Goal: Task Accomplishment & Management: Complete application form

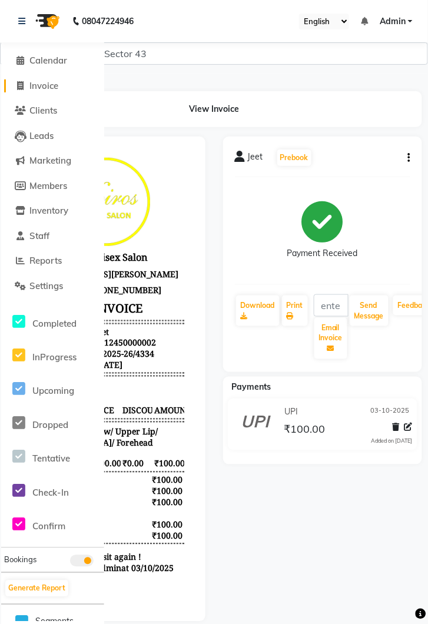
click at [48, 91] on span "Invoice" at bounding box center [43, 85] width 29 height 11
select select "service"
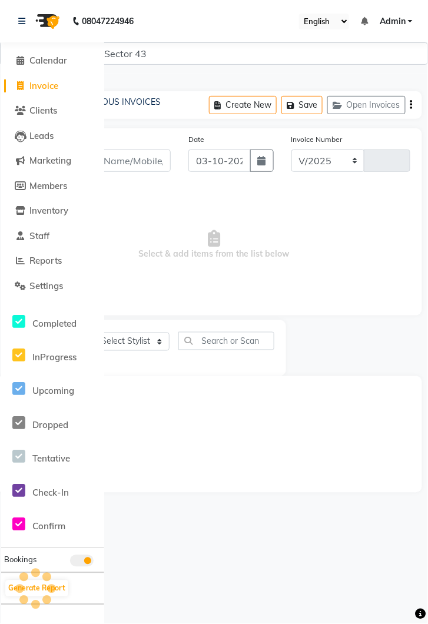
select select "5694"
type input "4335"
click at [39, 114] on span "Clients" at bounding box center [43, 110] width 28 height 11
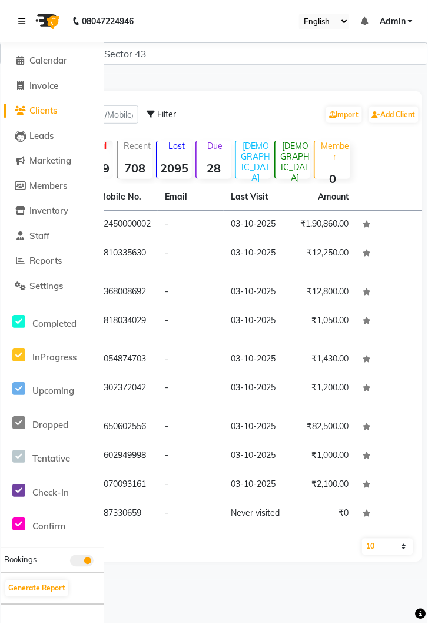
click at [25, 27] on link at bounding box center [24, 21] width 12 height 33
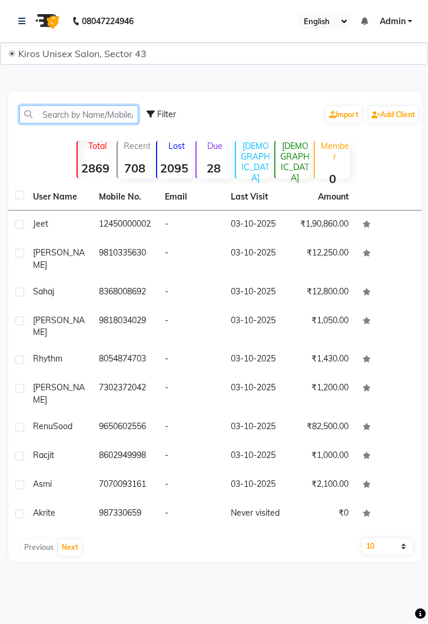
click at [105, 120] on input "text" at bounding box center [78, 114] width 119 height 18
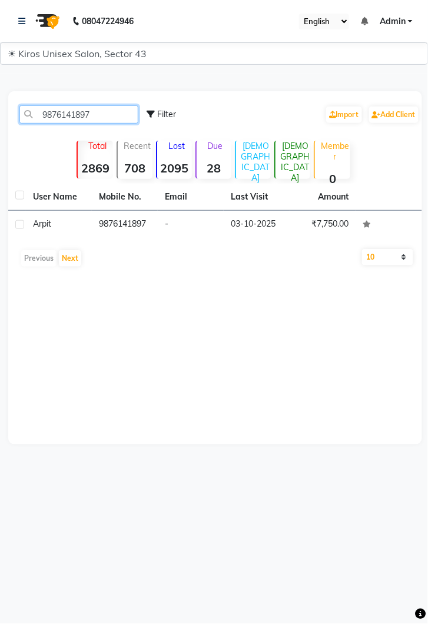
type input "9876141897"
click at [256, 223] on td "03-10-2025" at bounding box center [257, 225] width 66 height 29
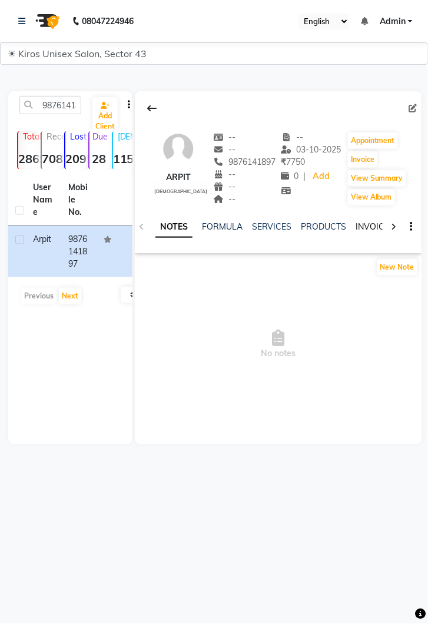
click at [369, 229] on link "INVOICES" at bounding box center [375, 226] width 39 height 11
click at [30, 10] on img at bounding box center [46, 21] width 33 height 33
click at [19, 15] on link at bounding box center [24, 21] width 12 height 33
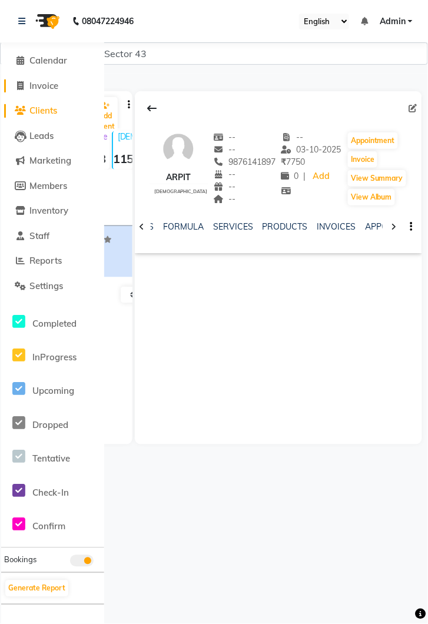
click at [49, 81] on span "Invoice" at bounding box center [43, 85] width 29 height 11
select select "service"
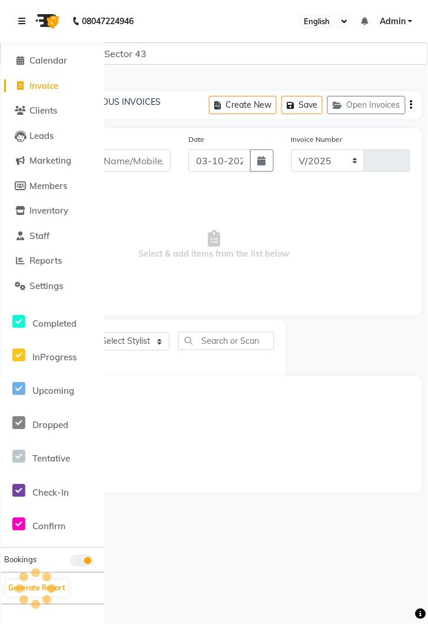
click at [19, 12] on link at bounding box center [24, 21] width 12 height 33
select select "5694"
type input "4335"
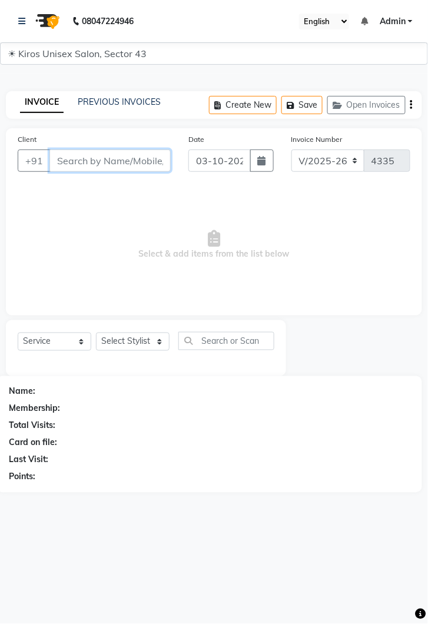
click at [120, 160] on input "Client" at bounding box center [109, 161] width 121 height 22
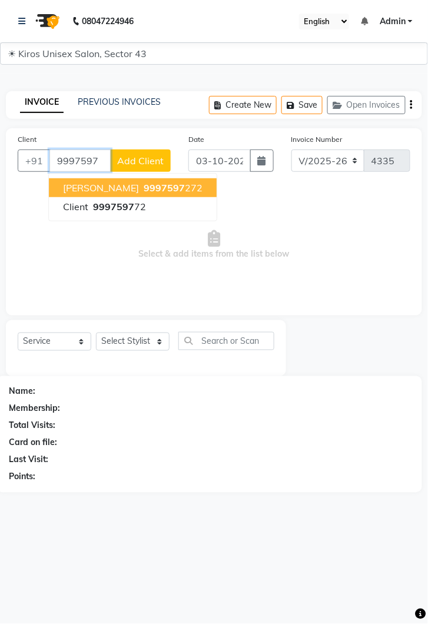
click at [151, 187] on ngb-highlight "9997597 272" at bounding box center [171, 188] width 61 height 12
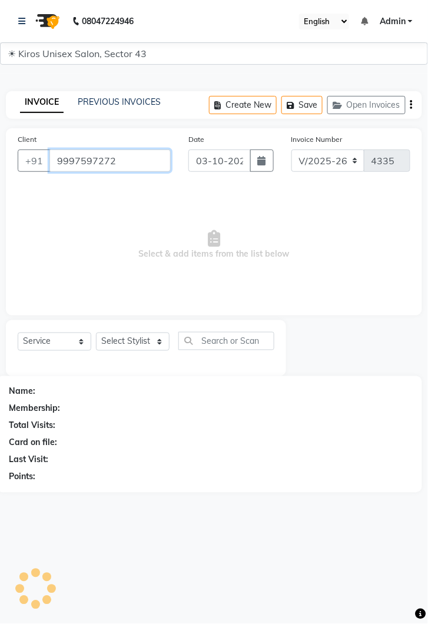
type input "9997597272"
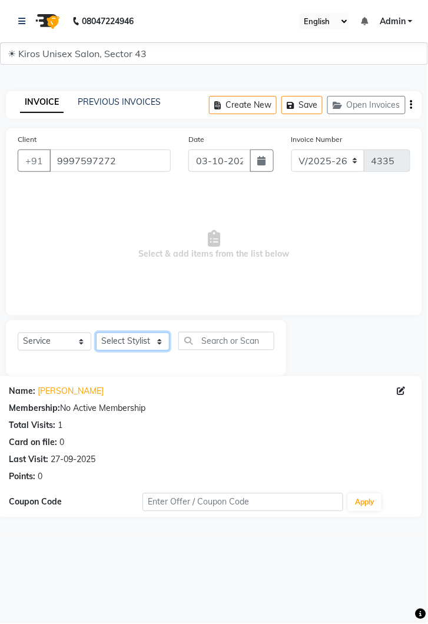
click at [158, 343] on select "Select Stylist [PERSON_NAME] [PERSON_NAME] Jeet Lalit Lamu [PERSON_NAME] [PERSO…" at bounding box center [133, 342] width 74 height 18
select select "78251"
click at [96, 333] on select "Select Stylist [PERSON_NAME] [PERSON_NAME] Jeet Lalit Lamu [PERSON_NAME] [PERSO…" at bounding box center [133, 342] width 74 height 18
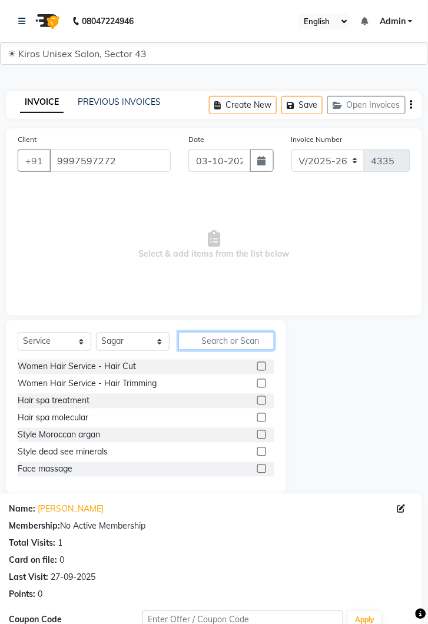
click at [223, 336] on input "text" at bounding box center [226, 341] width 96 height 18
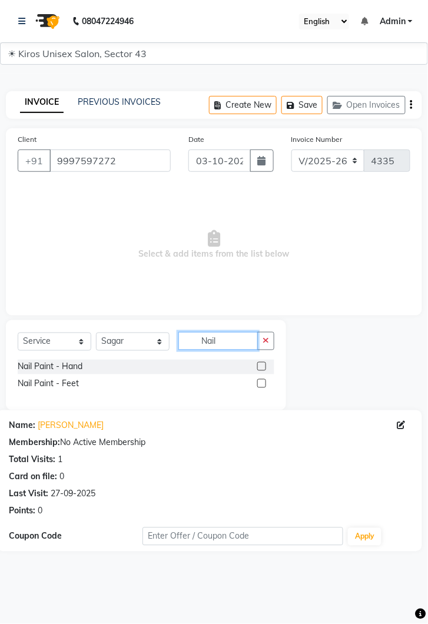
type input "Nail"
click at [261, 365] on label at bounding box center [261, 366] width 9 height 9
click at [261, 365] on input "checkbox" at bounding box center [261, 367] width 8 height 8
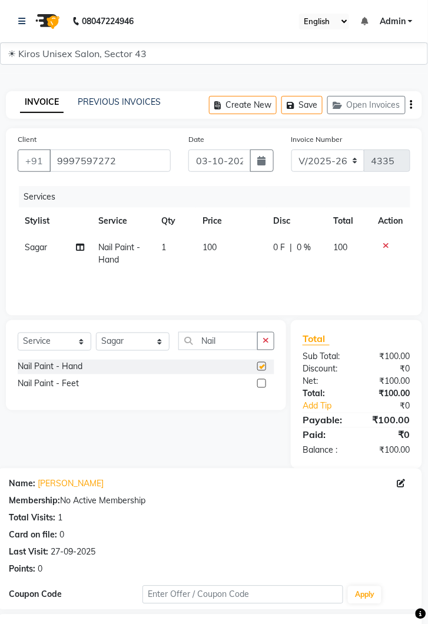
checkbox input "false"
click at [236, 244] on td "100" at bounding box center [231, 253] width 71 height 39
select select "78251"
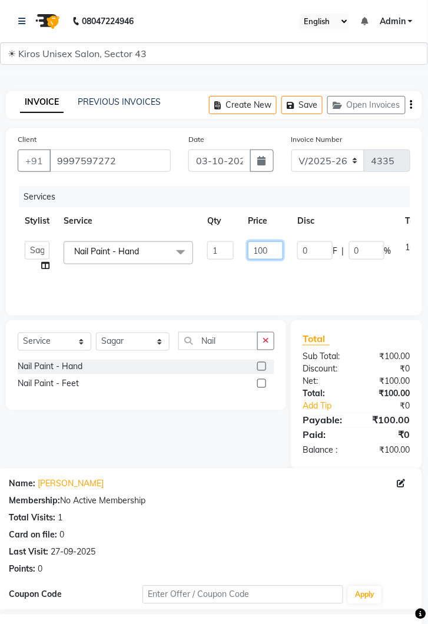
click at [270, 253] on input "100" at bounding box center [265, 250] width 35 height 18
type input "1600"
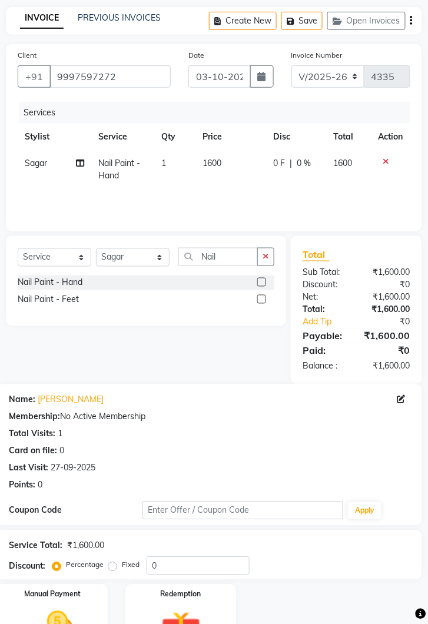
scroll to position [86, 0]
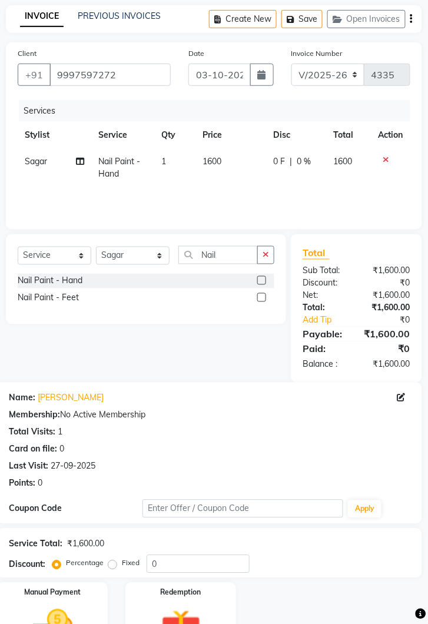
click at [62, 619] on img at bounding box center [52, 628] width 65 height 47
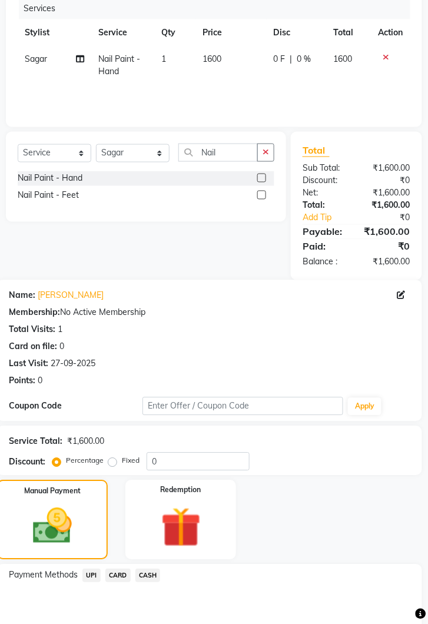
click at [92, 575] on span "UPI" at bounding box center [91, 576] width 18 height 14
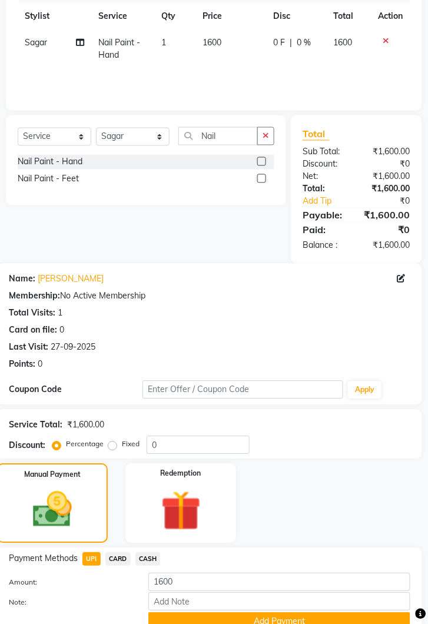
click at [339, 618] on button "Add Payment" at bounding box center [279, 622] width 262 height 18
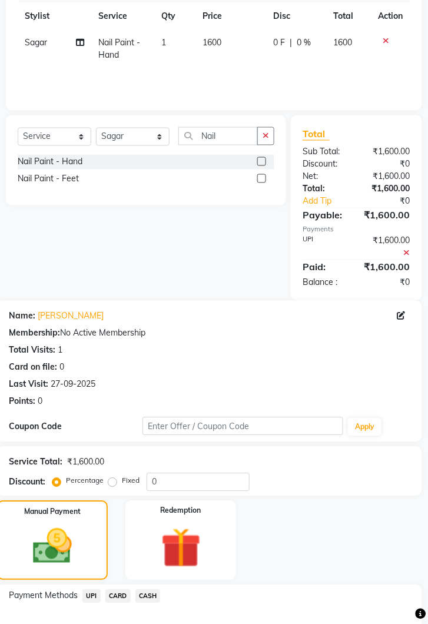
scroll to position [292, 0]
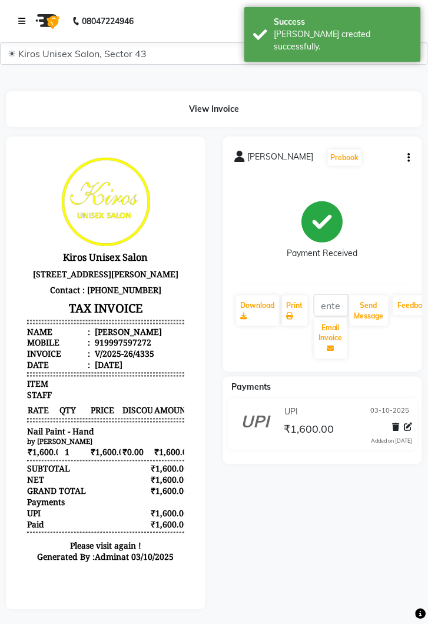
click at [25, 15] on link at bounding box center [24, 21] width 12 height 33
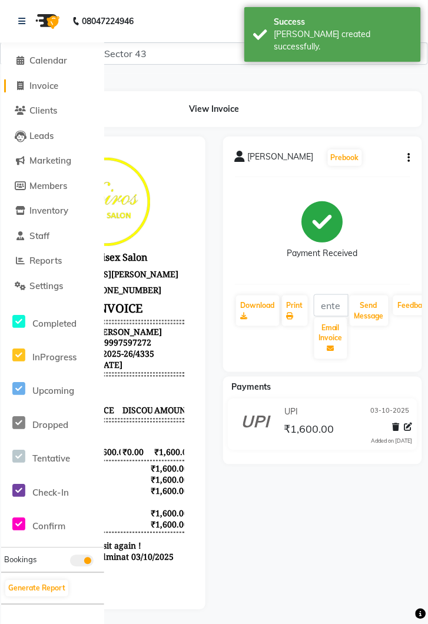
click at [57, 91] on link "Invoice" at bounding box center [52, 86] width 97 height 14
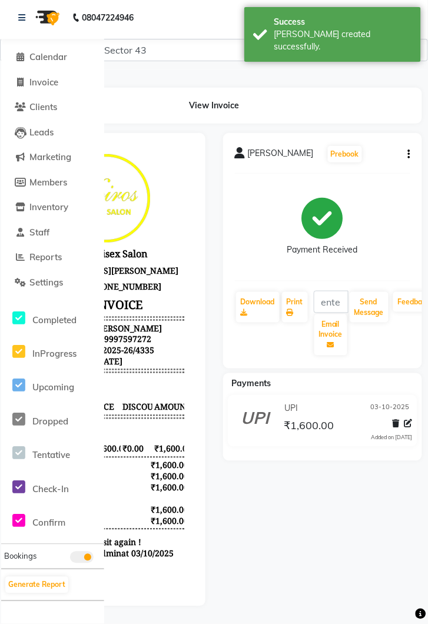
select select "5694"
select select "service"
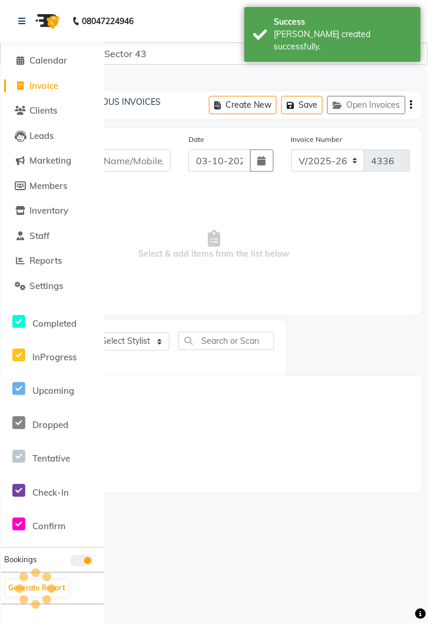
scroll to position [0, 0]
click at [20, 21] on icon at bounding box center [21, 21] width 7 height 8
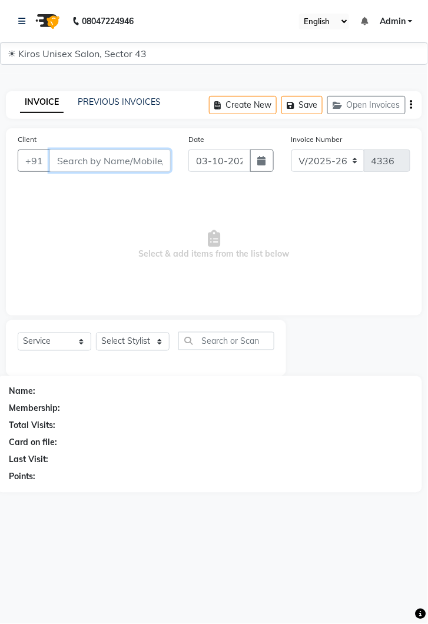
click at [108, 155] on input "Client" at bounding box center [109, 161] width 121 height 22
type input "81033341604"
click at [143, 170] on button "Add Client" at bounding box center [140, 161] width 61 height 22
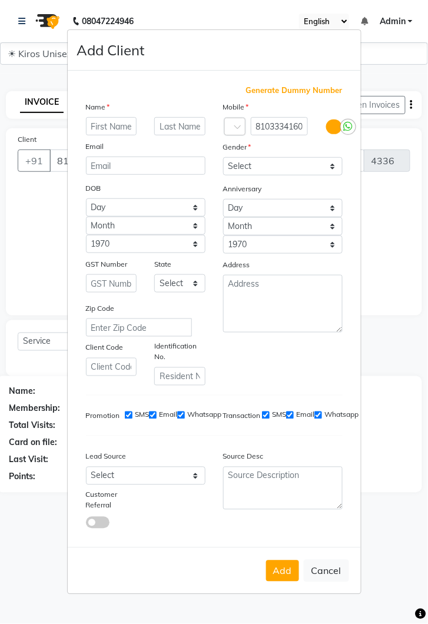
click at [115, 135] on input "text" at bounding box center [111, 126] width 51 height 18
type input "H"
click at [45, 245] on ngb-modal-window "Add Client Generate Dummy Number Name Email DOB Day 01 02 03 04 05 06 07 08 09 …" at bounding box center [214, 312] width 428 height 624
click at [39, 202] on ngb-modal-window "Add Client Generate Dummy Number Name Email DOB Day 01 02 03 04 05 06 07 08 09 …" at bounding box center [214, 312] width 428 height 624
click at [342, 582] on button "Cancel" at bounding box center [326, 571] width 45 height 22
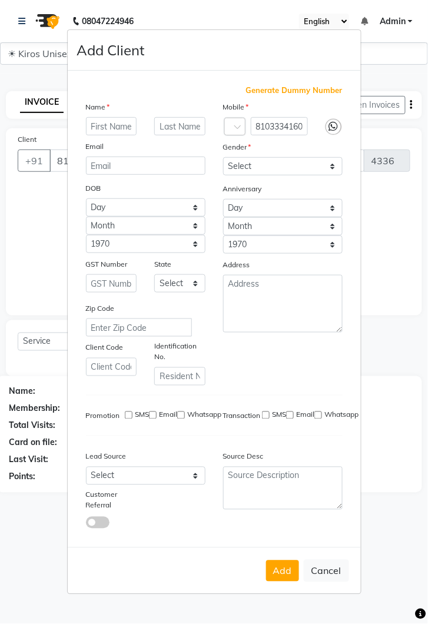
select select
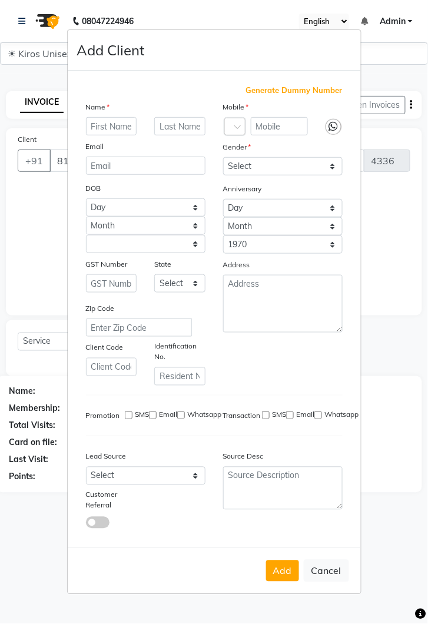
select select
checkbox input "false"
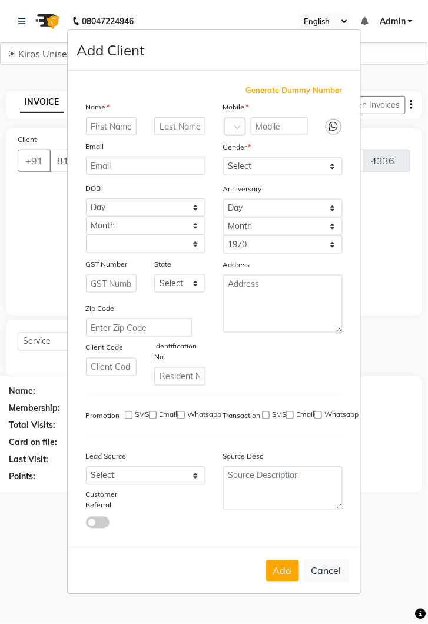
checkbox input "false"
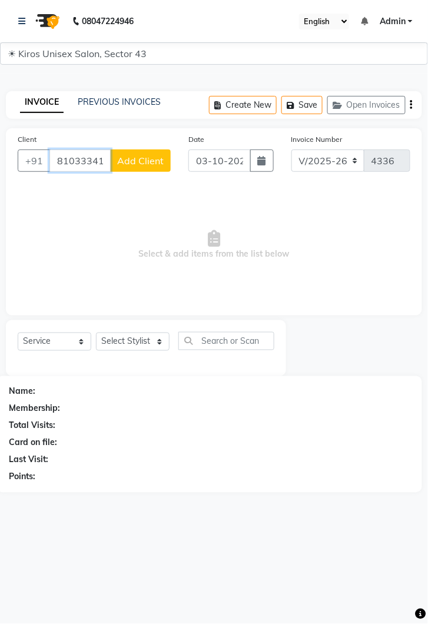
click at [103, 161] on input "81033341604" at bounding box center [79, 161] width 61 height 22
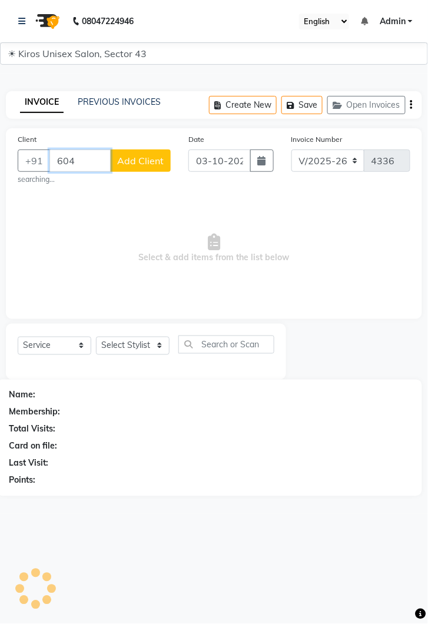
click at [97, 150] on input "604" at bounding box center [79, 161] width 61 height 22
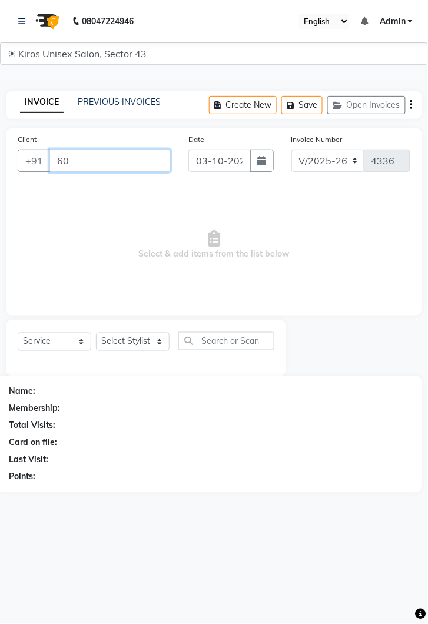
type input "6"
type input "8103334160"
click at [150, 155] on span "Add Client" at bounding box center [140, 161] width 47 height 12
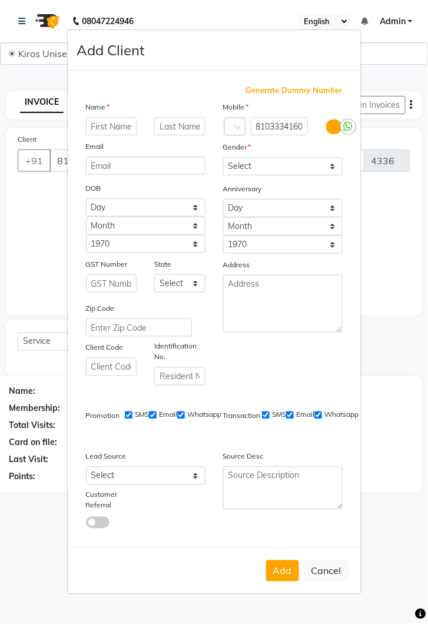
click at [114, 135] on input "text" at bounding box center [111, 126] width 51 height 18
type input "[PERSON_NAME]"
click at [335, 175] on select "Select [DEMOGRAPHIC_DATA] [DEMOGRAPHIC_DATA] Other Prefer Not To Say" at bounding box center [283, 166] width 120 height 18
select select "[DEMOGRAPHIC_DATA]"
click at [223, 175] on select "Select [DEMOGRAPHIC_DATA] [DEMOGRAPHIC_DATA] Other Prefer Not To Say" at bounding box center [283, 166] width 120 height 18
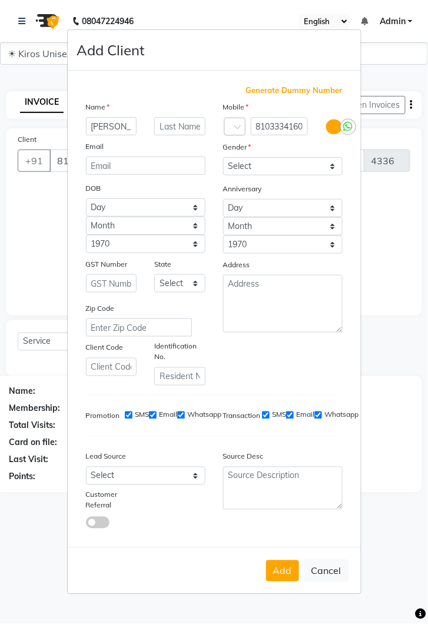
click at [272, 582] on button "Add" at bounding box center [282, 571] width 33 height 21
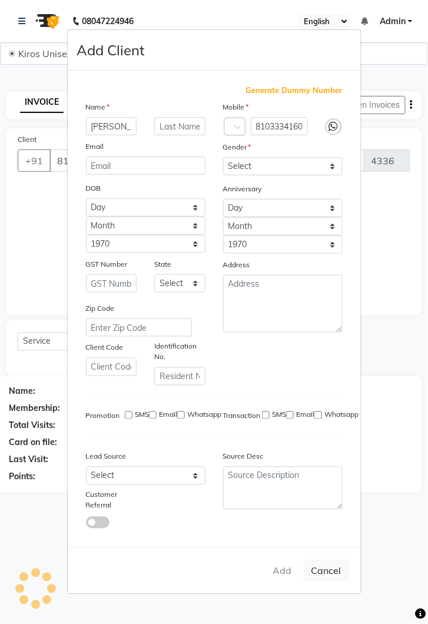
select select
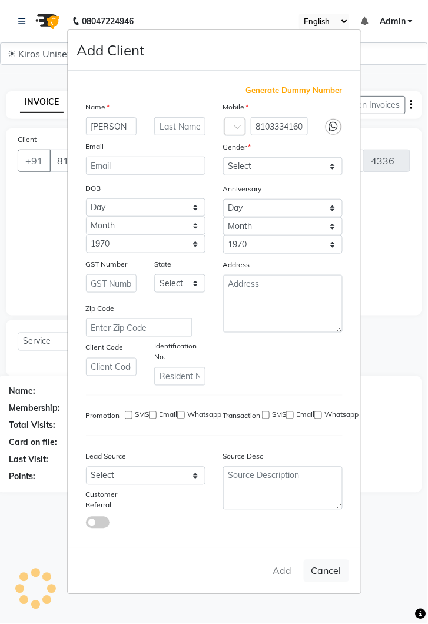
select select
checkbox input "false"
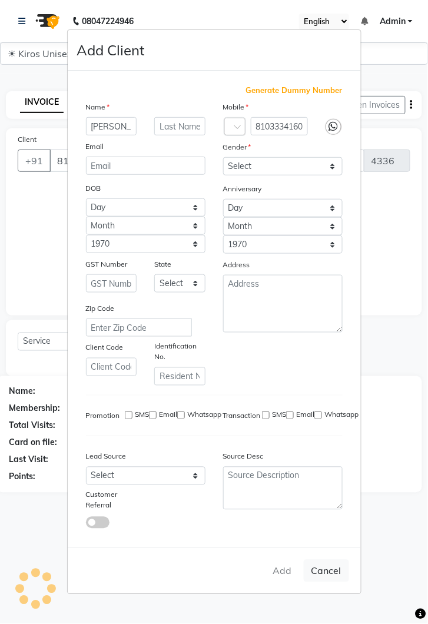
checkbox input "false"
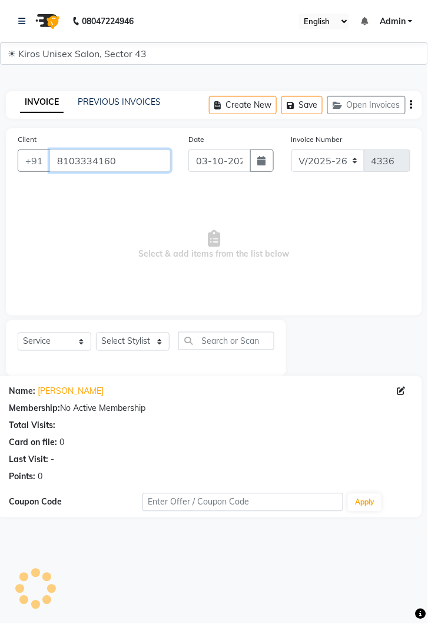
click at [132, 165] on input "8103334160" at bounding box center [109, 161] width 121 height 22
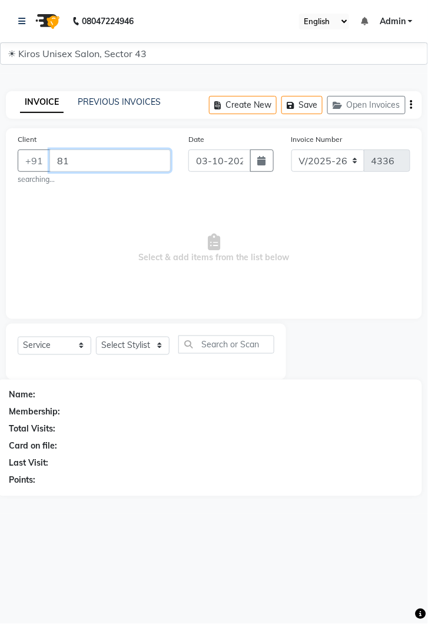
type input "8"
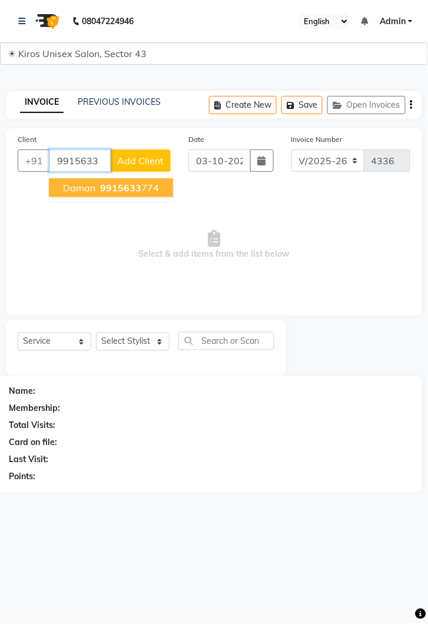
click at [163, 188] on button "Daman 9915633 774" at bounding box center [111, 187] width 124 height 19
type input "9915633774"
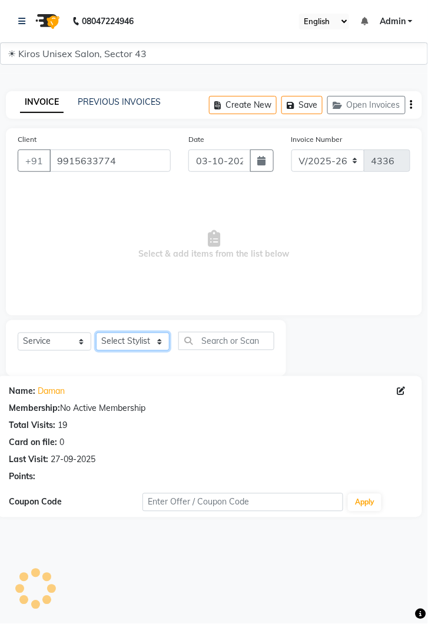
click at [164, 348] on select "Select Stylist [PERSON_NAME] [PERSON_NAME] Jeet Lalit Lamu [PERSON_NAME] [PERSO…" at bounding box center [133, 342] width 74 height 18
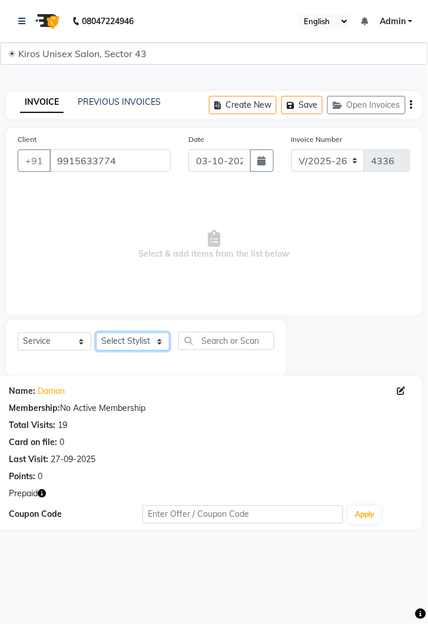
select select "39647"
click at [96, 333] on select "Select Stylist [PERSON_NAME] [PERSON_NAME] Jeet Lalit Lamu [PERSON_NAME] [PERSO…" at bounding box center [133, 342] width 74 height 18
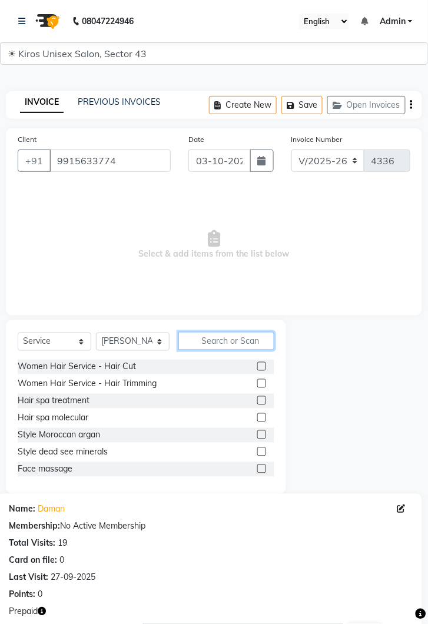
click at [228, 341] on input "text" at bounding box center [226, 341] width 96 height 18
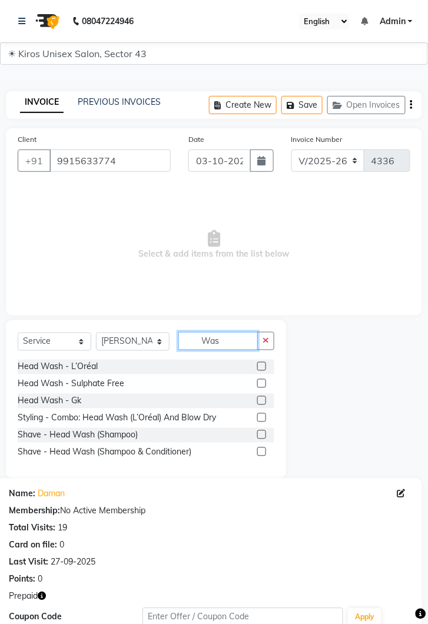
type input "Was"
click at [263, 366] on label at bounding box center [261, 366] width 9 height 9
click at [263, 366] on input "checkbox" at bounding box center [261, 367] width 8 height 8
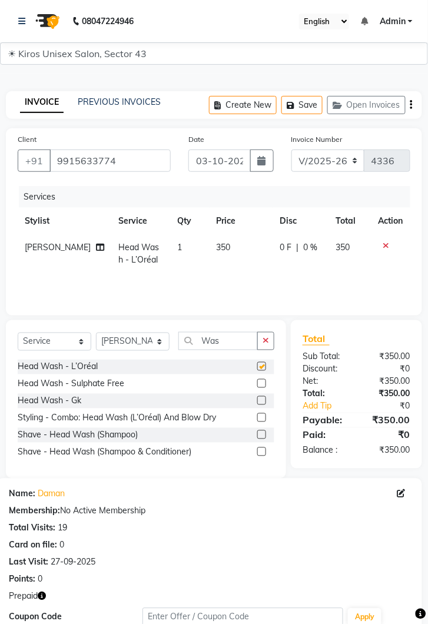
checkbox input "false"
click at [228, 338] on input "Was" at bounding box center [217, 341] width 79 height 18
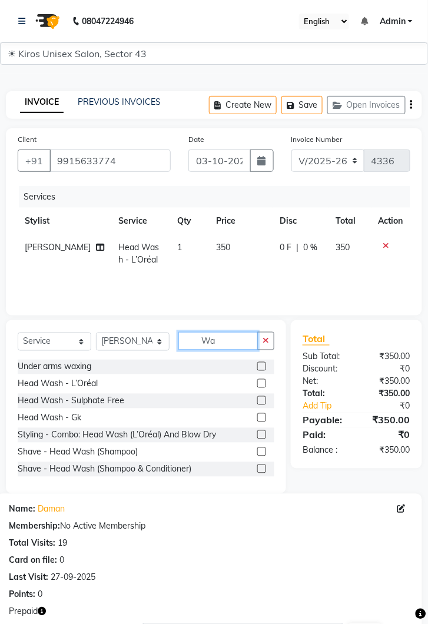
type input "W"
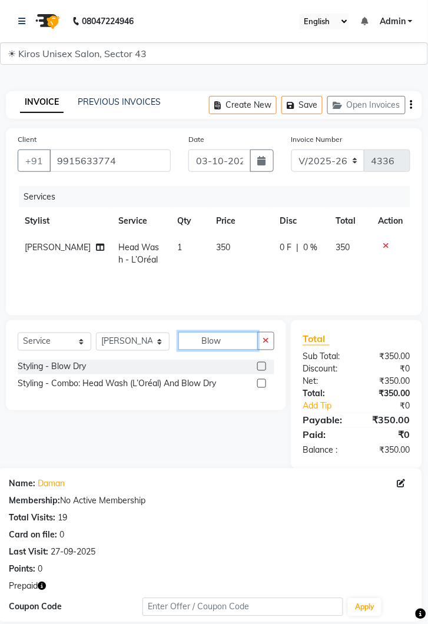
type input "Blow"
click at [264, 364] on label at bounding box center [261, 366] width 9 height 9
click at [264, 364] on input "checkbox" at bounding box center [261, 367] width 8 height 8
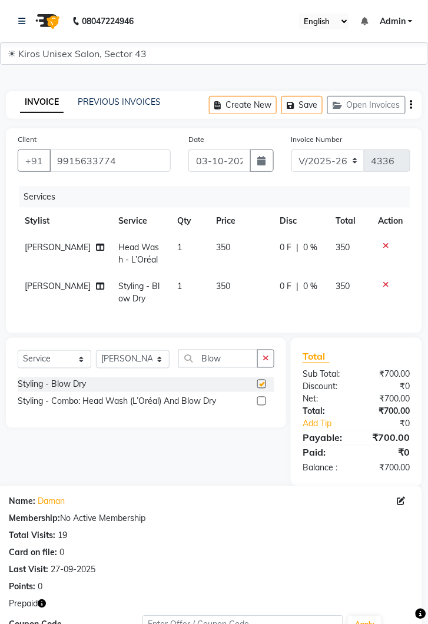
checkbox input "false"
click at [238, 277] on td "350" at bounding box center [242, 292] width 64 height 39
select select "39647"
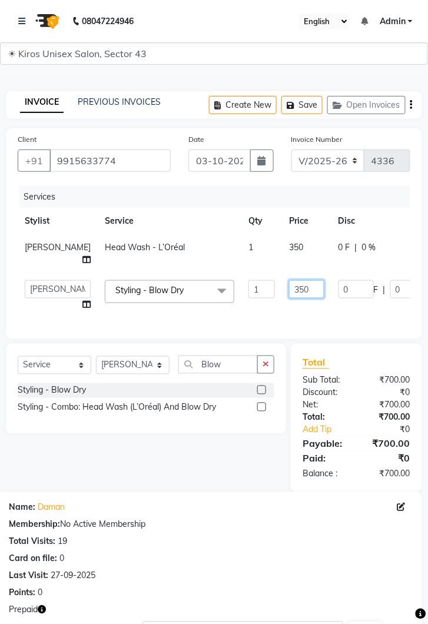
click at [289, 280] on input "350" at bounding box center [306, 289] width 35 height 18
type input "3"
type input "450"
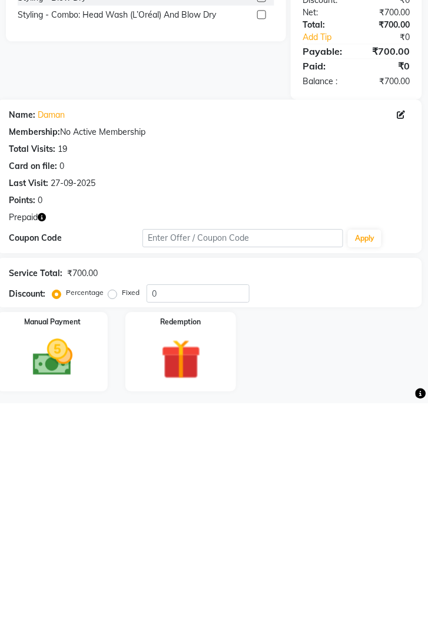
scroll to position [188, 0]
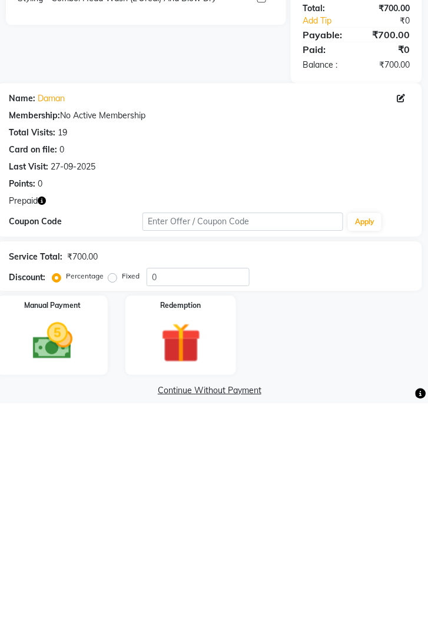
click at [197, 552] on img at bounding box center [180, 564] width 65 height 50
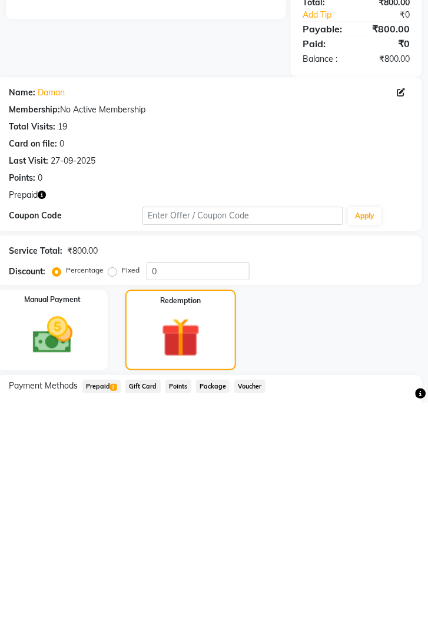
scroll to position [195, 0]
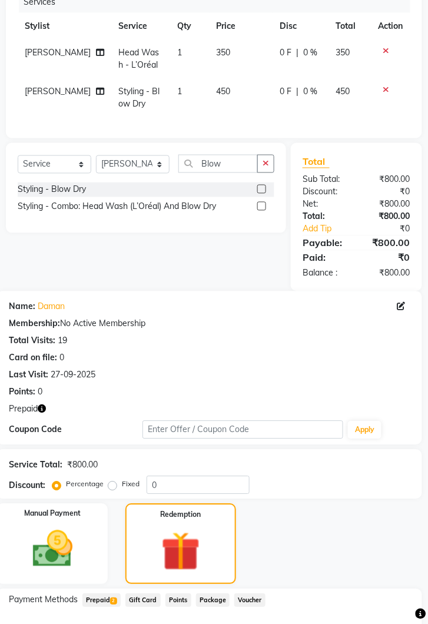
click at [105, 596] on span "Prepaid 2" at bounding box center [101, 601] width 38 height 14
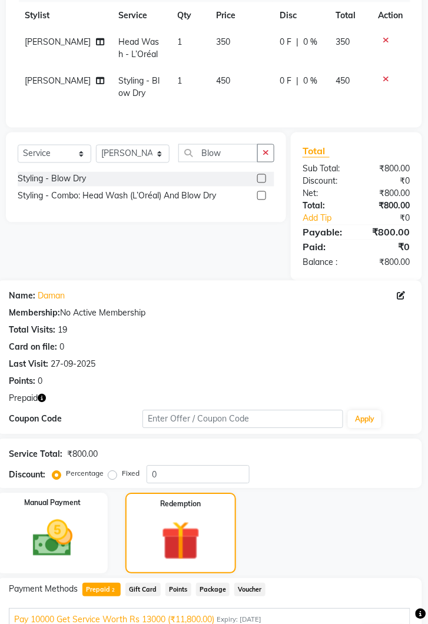
scroll to position [256, 0]
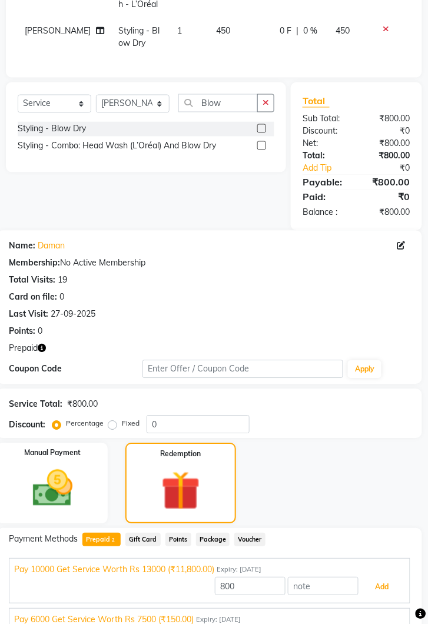
click at [394, 581] on button "Add" at bounding box center [382, 588] width 43 height 20
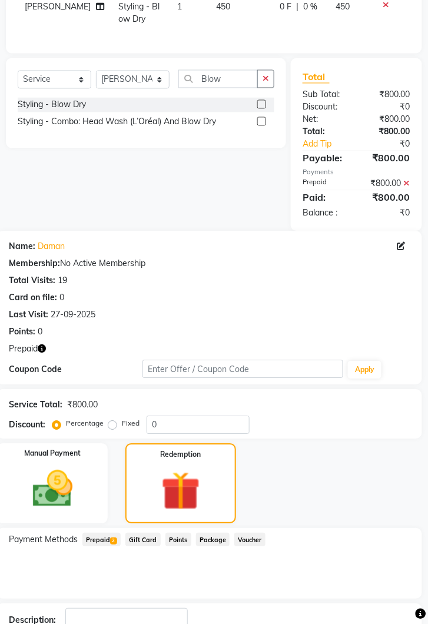
scroll to position [310, 0]
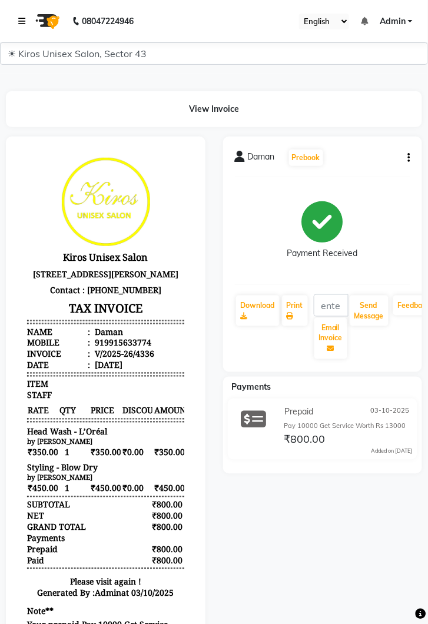
click at [18, 21] on icon at bounding box center [21, 21] width 7 height 8
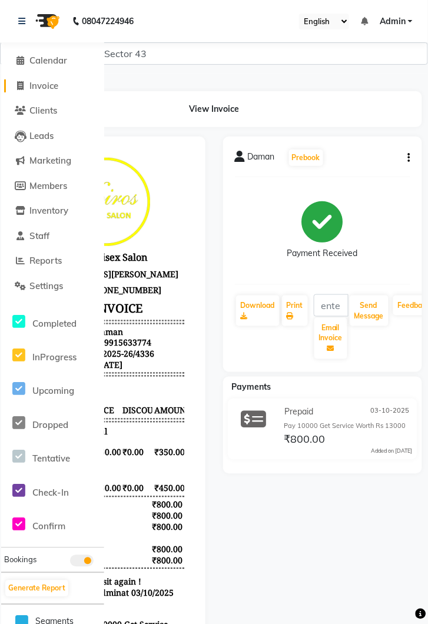
click at [65, 91] on link "Invoice" at bounding box center [52, 86] width 97 height 14
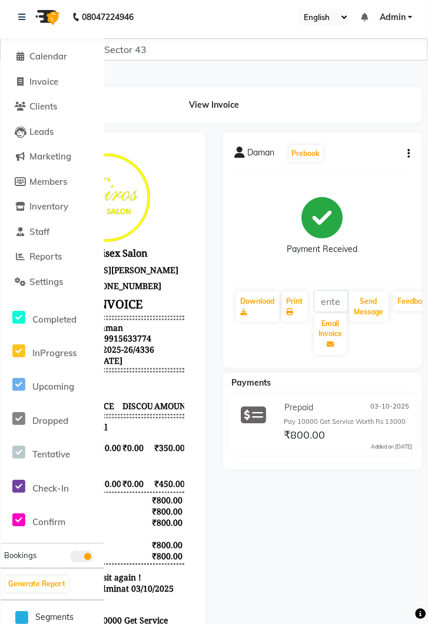
select select "service"
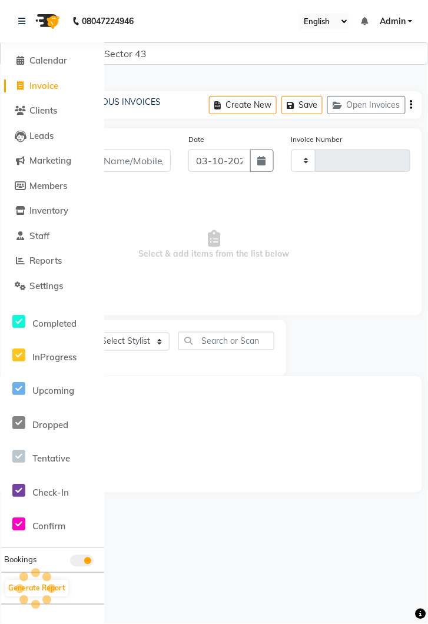
type input "4337"
select select "5694"
click at [22, 14] on link at bounding box center [24, 21] width 12 height 33
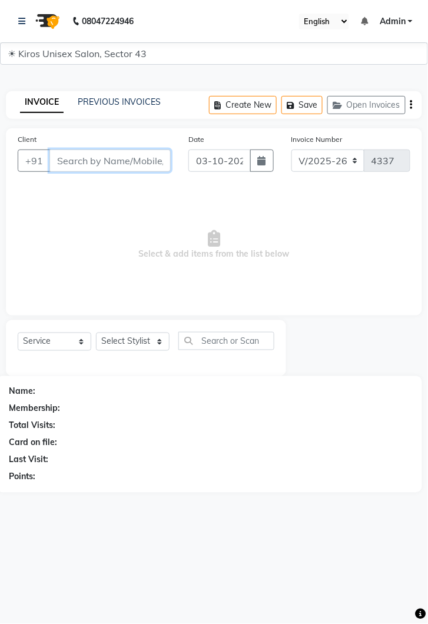
click at [117, 165] on input "Client" at bounding box center [109, 161] width 121 height 22
click at [124, 101] on link "PREVIOUS INVOICES" at bounding box center [119, 102] width 83 height 11
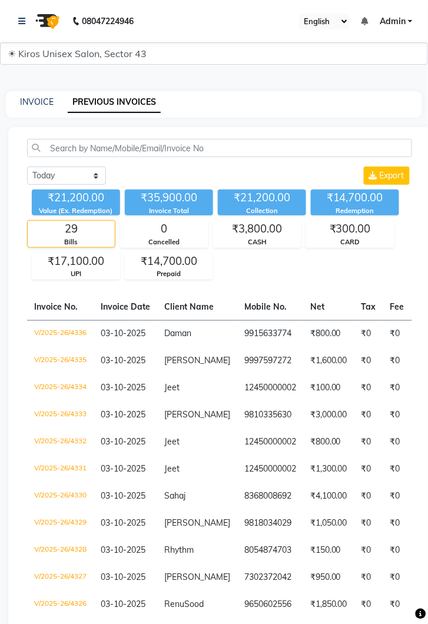
click at [116, 107] on link "PREVIOUS INVOICES" at bounding box center [114, 102] width 93 height 21
click at [25, 19] on icon at bounding box center [21, 21] width 7 height 8
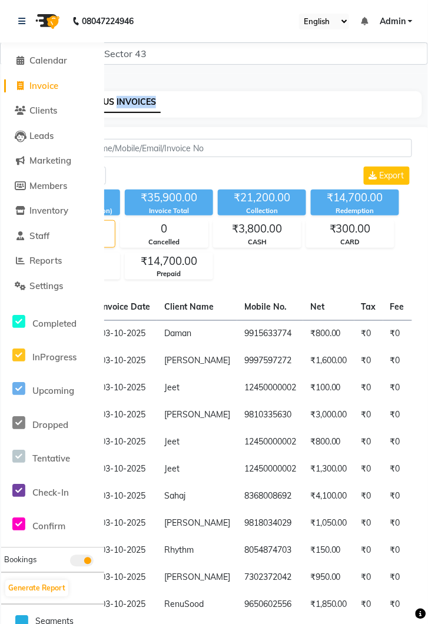
click at [52, 81] on span "Invoice" at bounding box center [43, 85] width 29 height 11
select select "service"
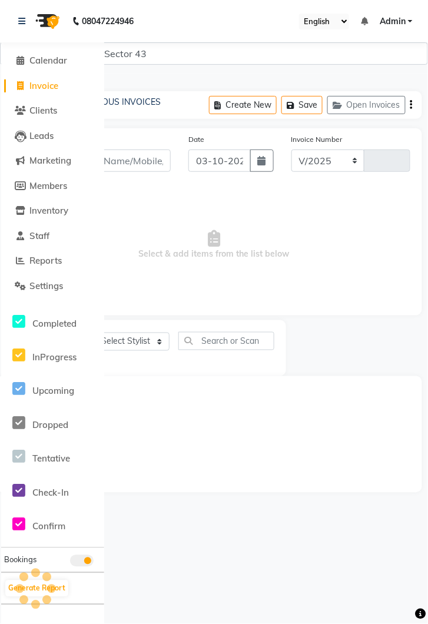
select select "5694"
type input "4337"
click at [148, 161] on input "Client" at bounding box center [109, 161] width 121 height 22
click at [22, 12] on link at bounding box center [24, 21] width 12 height 33
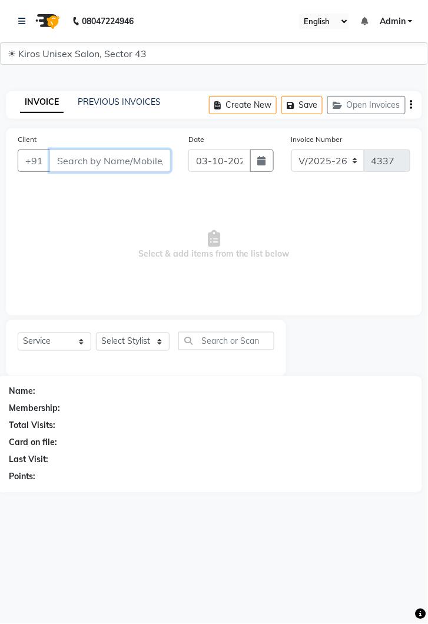
click at [117, 159] on input "Client" at bounding box center [109, 161] width 121 height 22
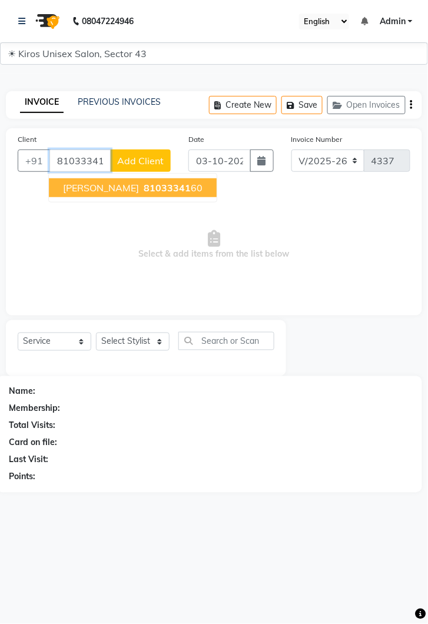
click at [144, 184] on span "81033341" at bounding box center [167, 188] width 47 height 12
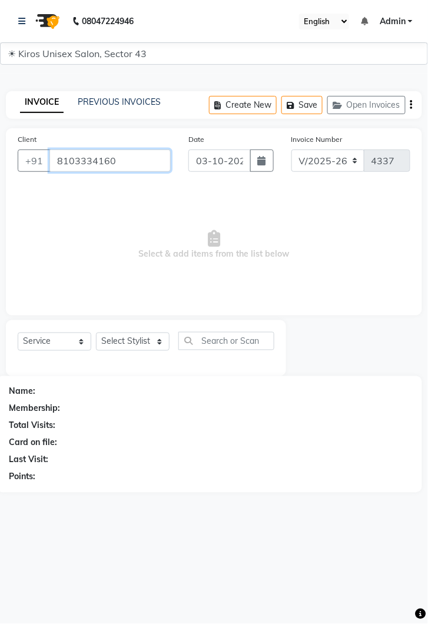
type input "8103334160"
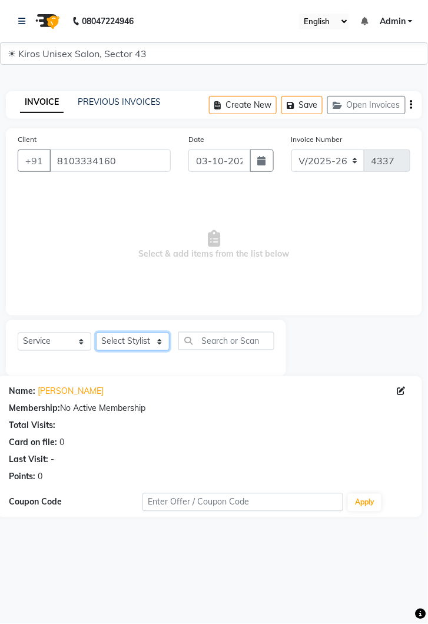
click at [167, 348] on select "Select Stylist [PERSON_NAME] [PERSON_NAME] Jeet Lalit Lamu [PERSON_NAME] [PERSO…" at bounding box center [133, 342] width 74 height 18
select select "39653"
click at [96, 333] on select "Select Stylist [PERSON_NAME] [PERSON_NAME] Jeet Lalit Lamu [PERSON_NAME] [PERSO…" at bounding box center [133, 342] width 74 height 18
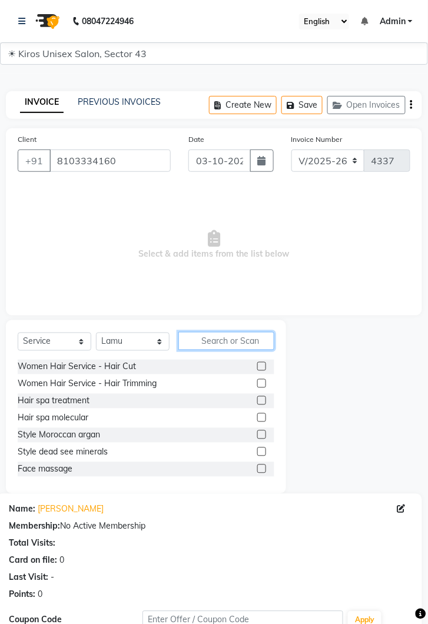
click at [228, 339] on input "text" at bounding box center [226, 341] width 96 height 18
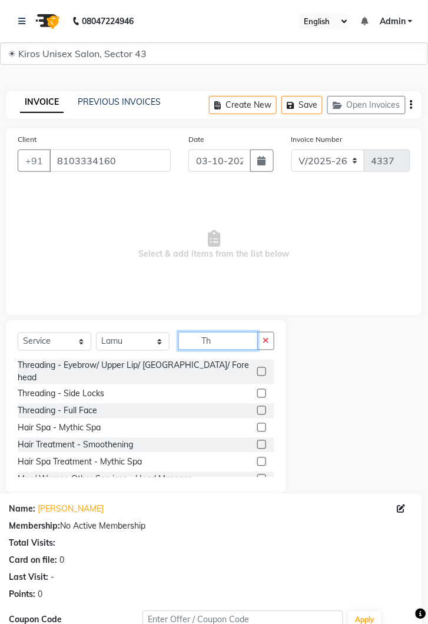
type input "Th"
click at [261, 367] on label at bounding box center [261, 371] width 9 height 9
click at [261, 369] on input "checkbox" at bounding box center [261, 373] width 8 height 8
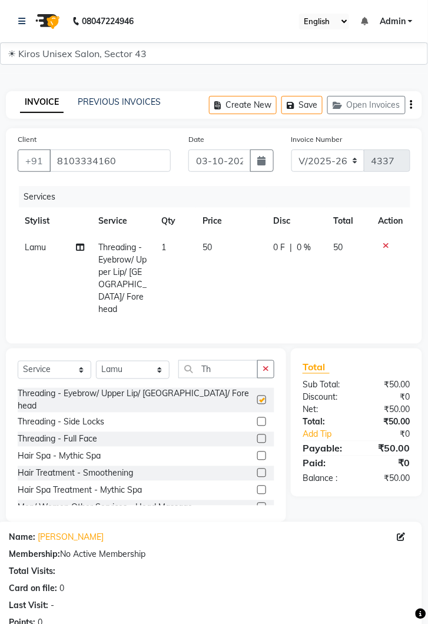
checkbox input "false"
click at [235, 250] on td "50" at bounding box center [231, 278] width 71 height 88
select select "39653"
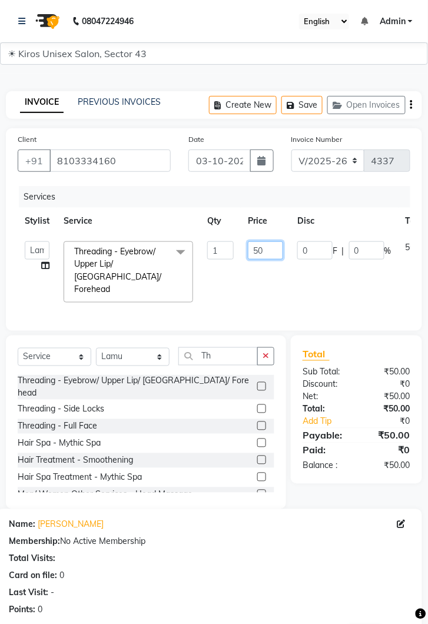
click at [272, 247] on input "50" at bounding box center [265, 250] width 35 height 18
type input "5"
type input "150"
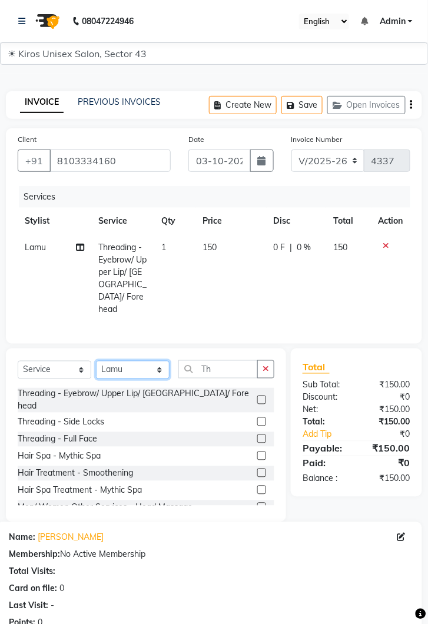
click at [167, 361] on select "Select Stylist [PERSON_NAME] [PERSON_NAME] Jeet Lalit Lamu [PERSON_NAME] [PERSO…" at bounding box center [133, 370] width 74 height 18
select select "69096"
click at [96, 361] on select "Select Stylist [PERSON_NAME] [PERSON_NAME] Jeet Lalit Lamu [PERSON_NAME] [PERSO…" at bounding box center [133, 370] width 74 height 18
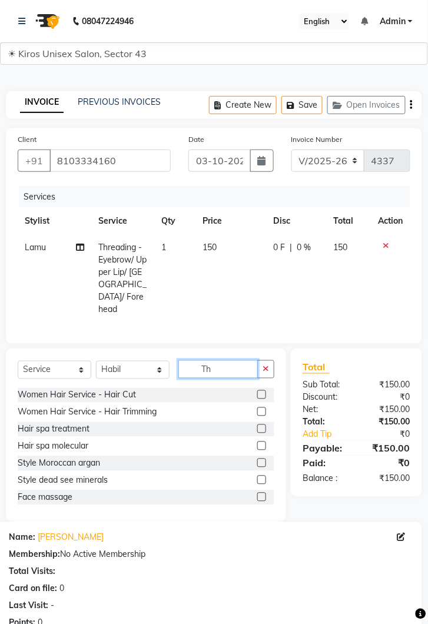
click at [217, 360] on input "Th" at bounding box center [217, 369] width 79 height 18
type input "T"
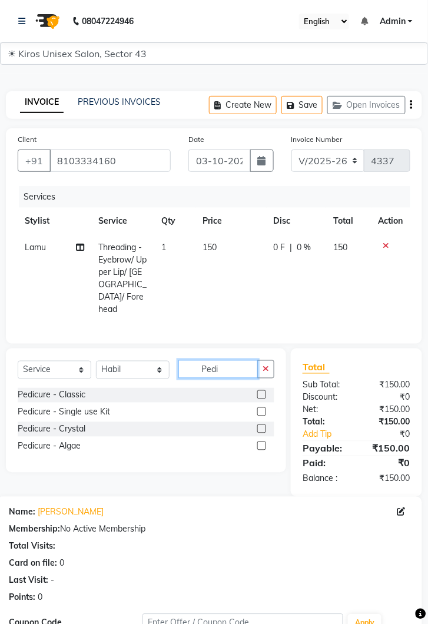
type input "Pedi"
click at [263, 390] on label at bounding box center [261, 394] width 9 height 9
click at [263, 392] on input "checkbox" at bounding box center [261, 396] width 8 height 8
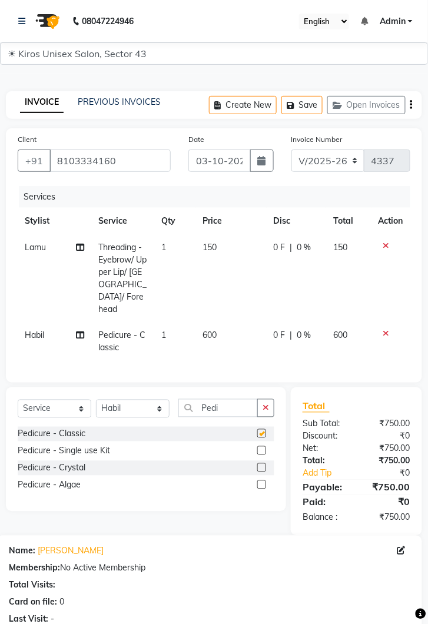
checkbox input "false"
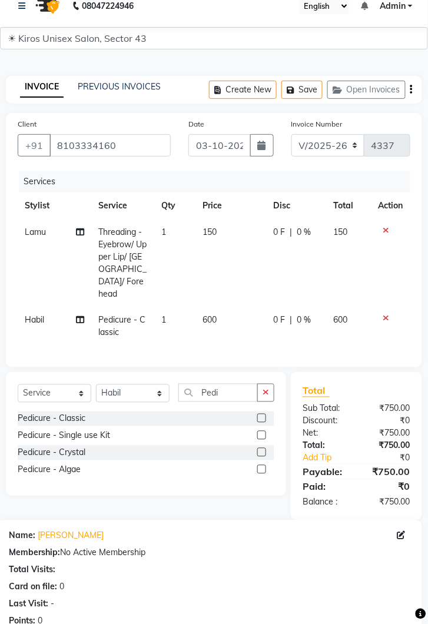
scroll to position [155, 0]
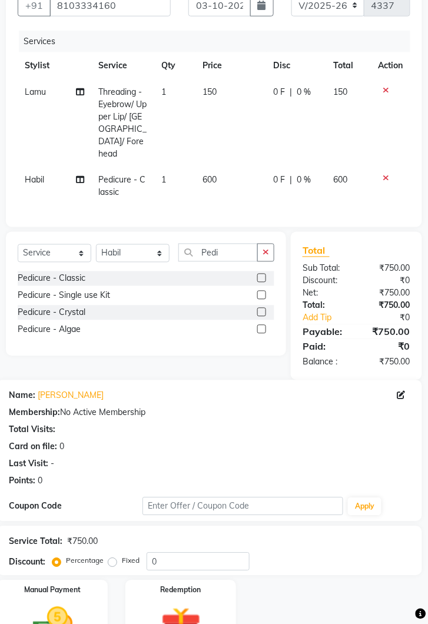
click at [100, 598] on div "Manual Payment" at bounding box center [52, 620] width 111 height 79
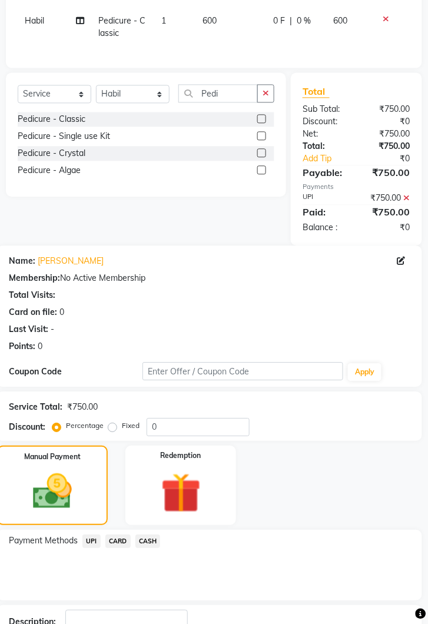
scroll to position [321, 0]
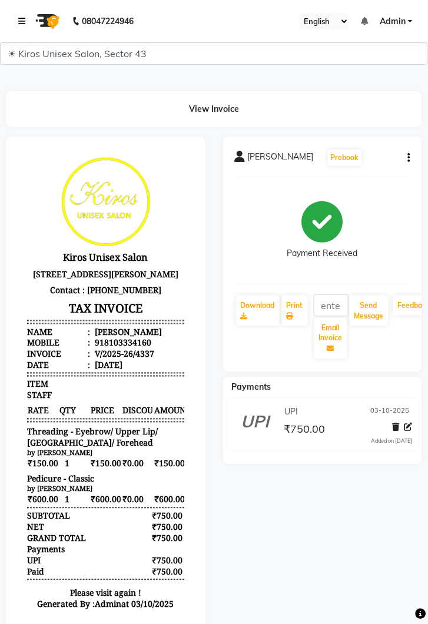
click at [29, 24] on link at bounding box center [24, 21] width 12 height 33
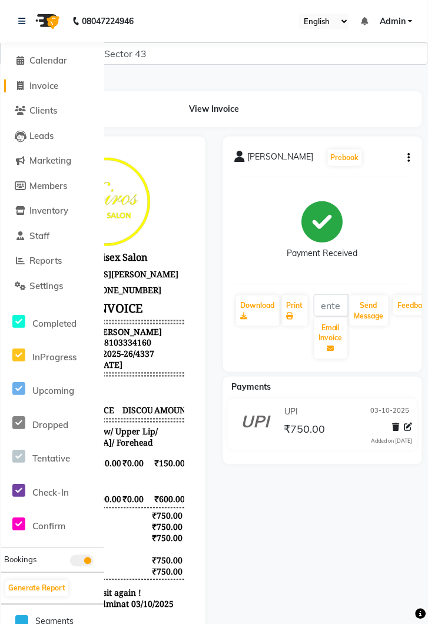
click at [45, 88] on span "Invoice" at bounding box center [43, 85] width 29 height 11
select select "service"
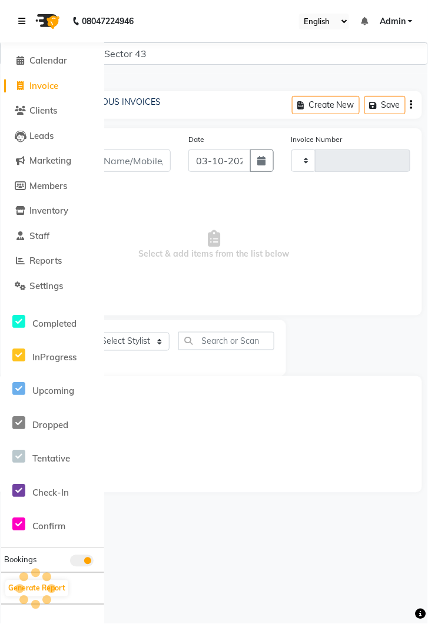
click at [28, 24] on link at bounding box center [24, 21] width 12 height 33
type input "4338"
select select "5694"
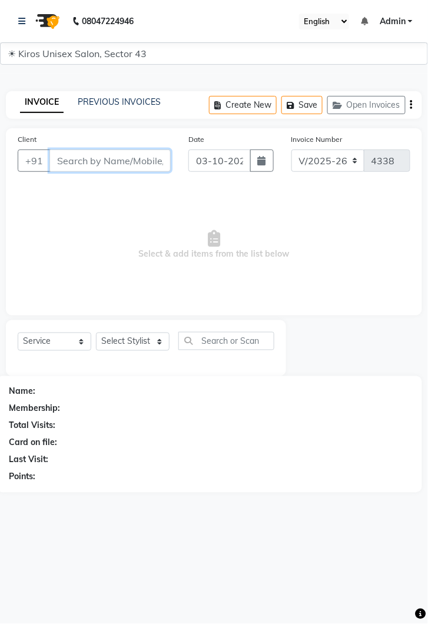
click at [105, 160] on input "Client" at bounding box center [109, 161] width 121 height 22
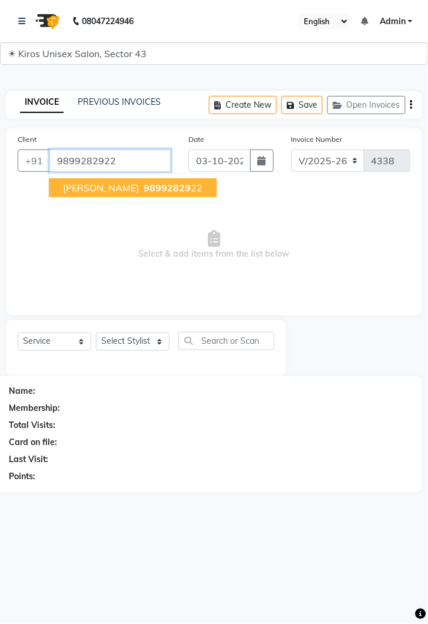
type input "9899282922"
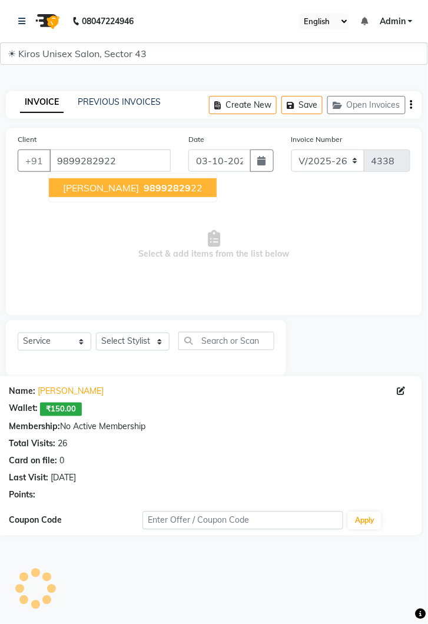
click at [122, 194] on button "Sanjeev 98992829 22" at bounding box center [133, 187] width 168 height 19
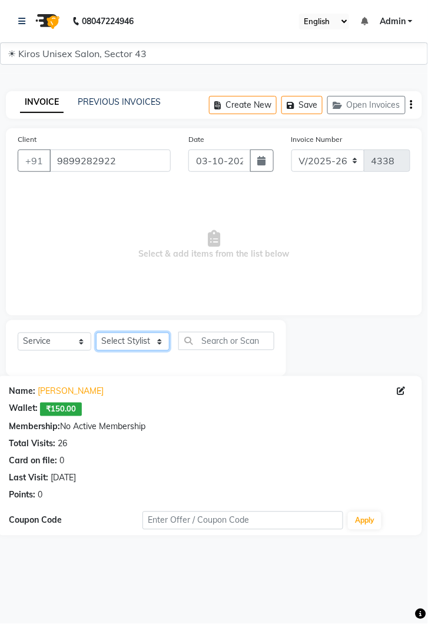
click at [165, 349] on select "Select Stylist [PERSON_NAME] [PERSON_NAME] Jeet Lalit Lamu [PERSON_NAME] [PERSO…" at bounding box center [133, 342] width 74 height 18
select select "69096"
click at [96, 333] on select "Select Stylist [PERSON_NAME] [PERSON_NAME] Jeet Lalit Lamu [PERSON_NAME] [PERSO…" at bounding box center [133, 342] width 74 height 18
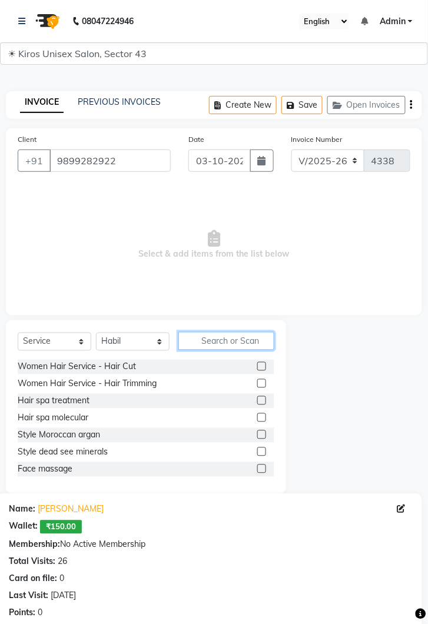
click at [219, 339] on input "text" at bounding box center [226, 341] width 96 height 18
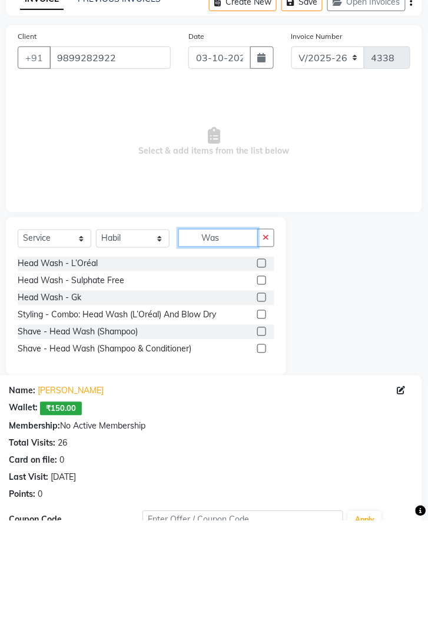
type input "Was"
click at [257, 363] on label at bounding box center [261, 366] width 9 height 9
click at [257, 363] on input "checkbox" at bounding box center [261, 367] width 8 height 8
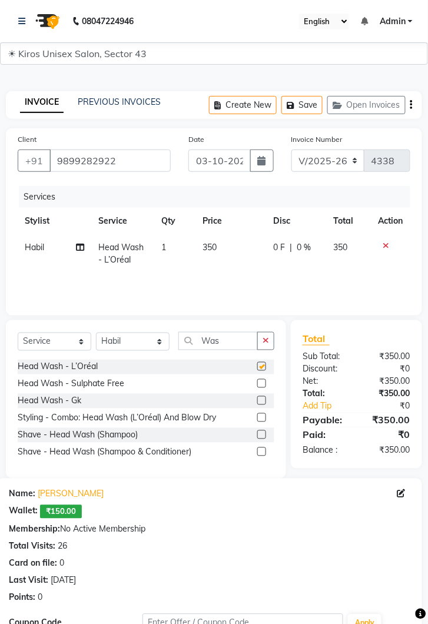
checkbox input "false"
click at [226, 332] on input "Was" at bounding box center [217, 341] width 79 height 18
type input "W"
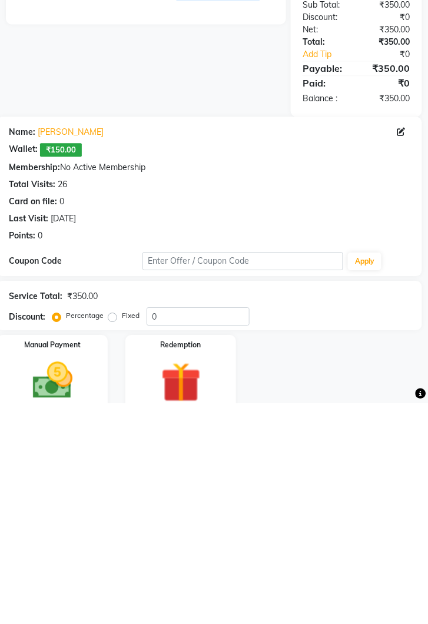
scroll to position [183, 0]
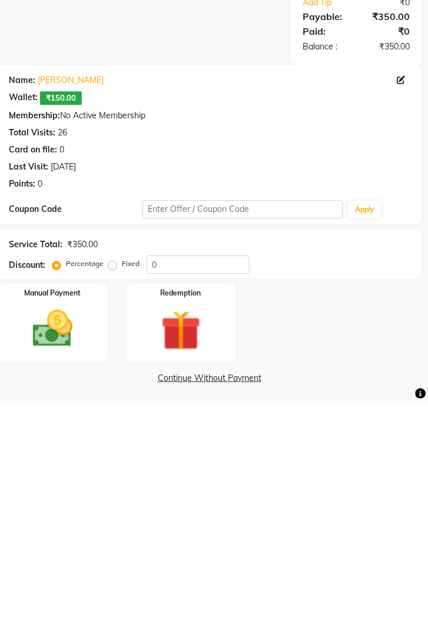
type input "200"
click at [74, 539] on img at bounding box center [52, 549] width 65 height 47
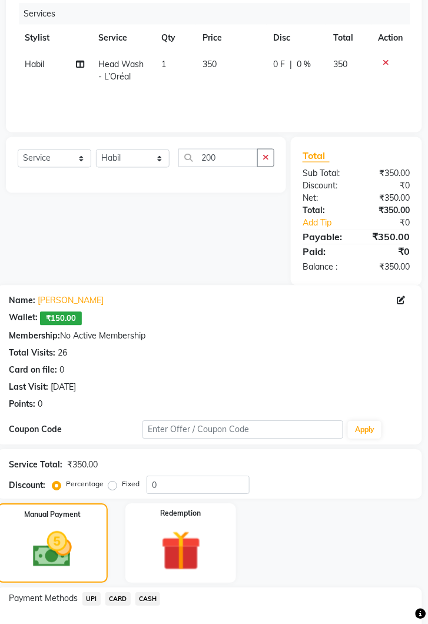
click at [120, 593] on span "CARD" at bounding box center [117, 600] width 25 height 14
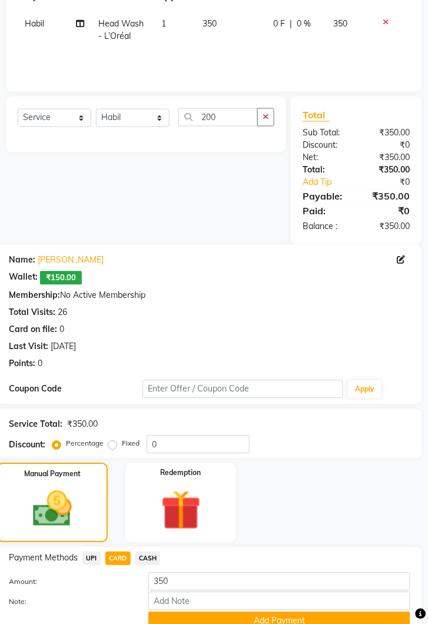
click at [325, 615] on button "Add Payment" at bounding box center [279, 621] width 262 height 18
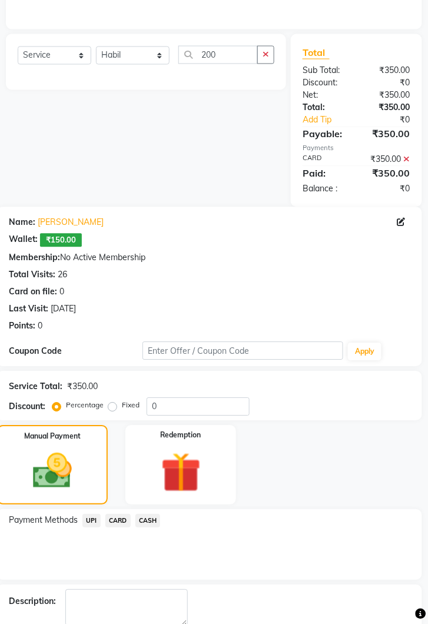
scroll to position [297, 0]
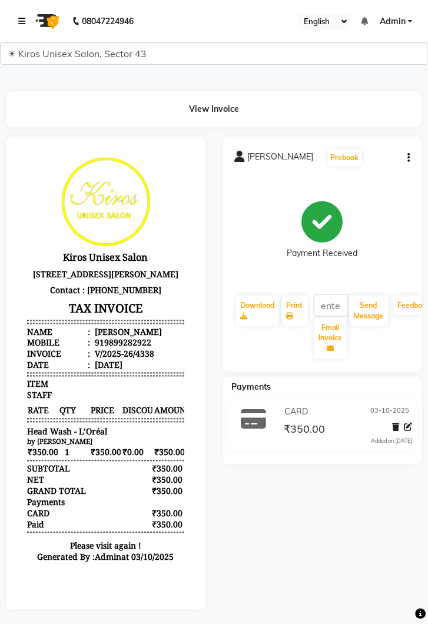
click at [19, 22] on icon at bounding box center [21, 21] width 7 height 8
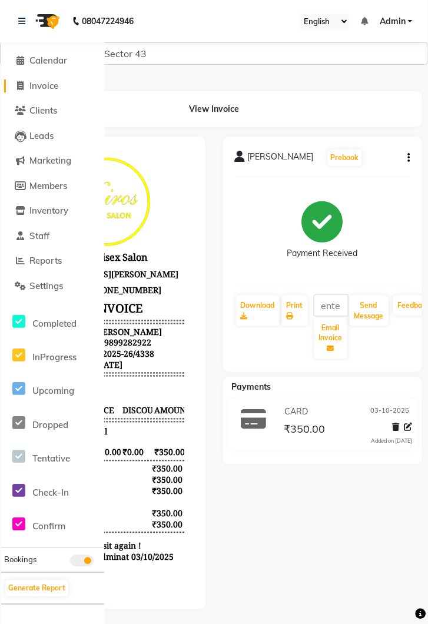
click at [48, 89] on span "Invoice" at bounding box center [43, 85] width 29 height 11
select select "service"
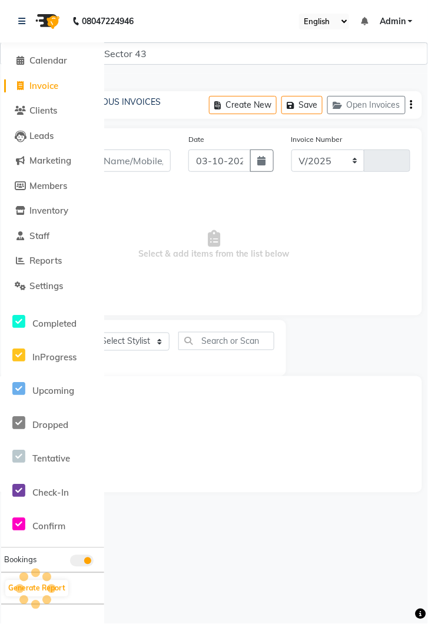
select select "5694"
type input "4339"
click at [24, 25] on icon at bounding box center [21, 21] width 7 height 8
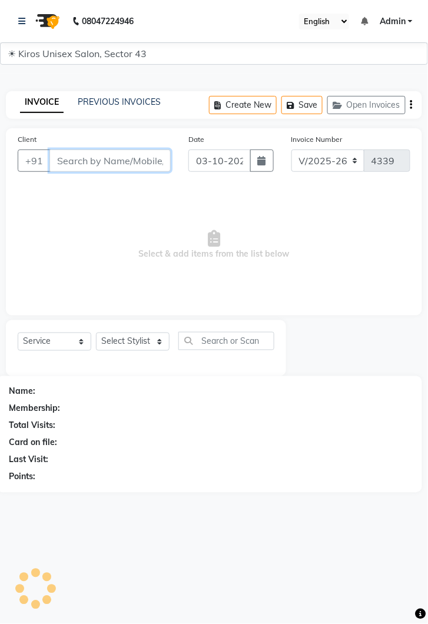
click at [133, 158] on input "Client" at bounding box center [109, 161] width 121 height 22
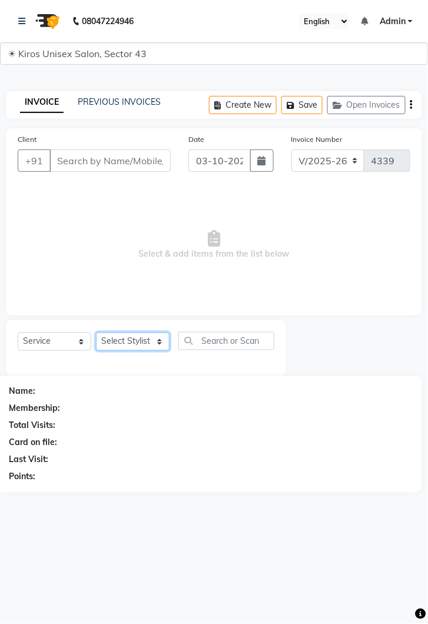
click at [158, 350] on select "Select Stylist [PERSON_NAME] [PERSON_NAME] Jeet Lalit Lamu [PERSON_NAME] [PERSO…" at bounding box center [133, 342] width 74 height 18
select select "90704"
click at [96, 333] on select "Select Stylist [PERSON_NAME] [PERSON_NAME] Jeet Lalit Lamu [PERSON_NAME] [PERSO…" at bounding box center [133, 342] width 74 height 18
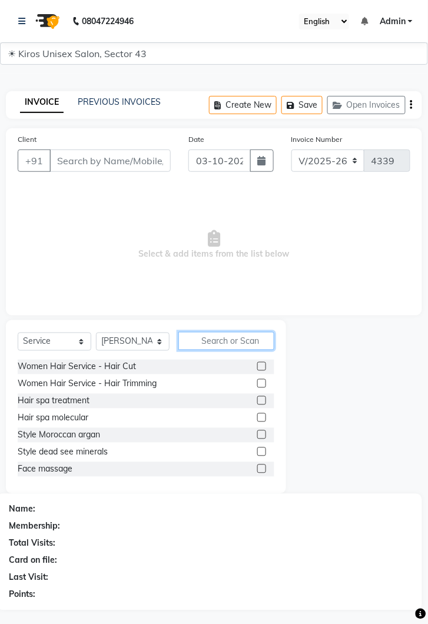
click at [231, 341] on input "text" at bounding box center [226, 341] width 96 height 18
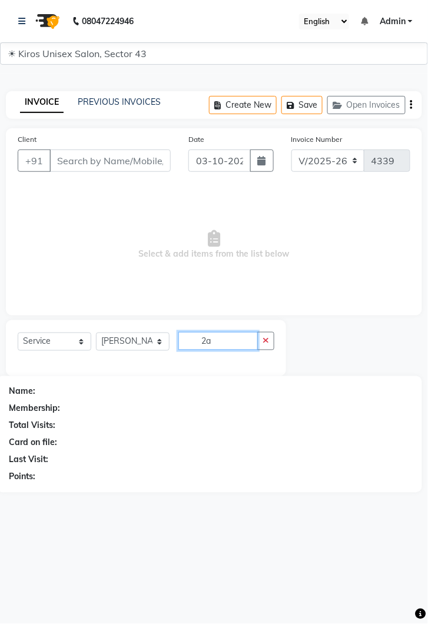
type input "2"
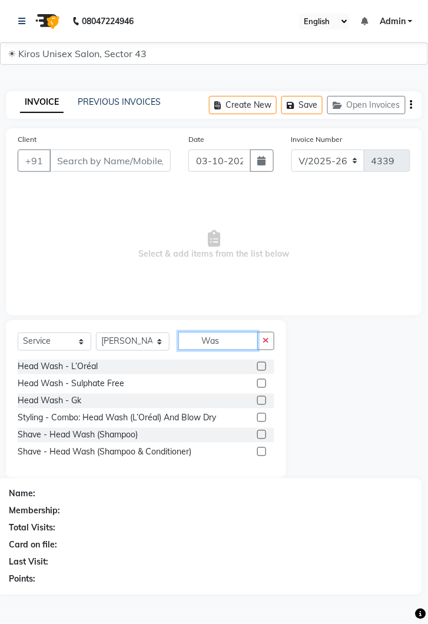
type input "Was"
click at [272, 364] on div at bounding box center [265, 367] width 17 height 15
click at [261, 365] on label at bounding box center [261, 366] width 9 height 9
click at [261, 365] on input "checkbox" at bounding box center [261, 367] width 8 height 8
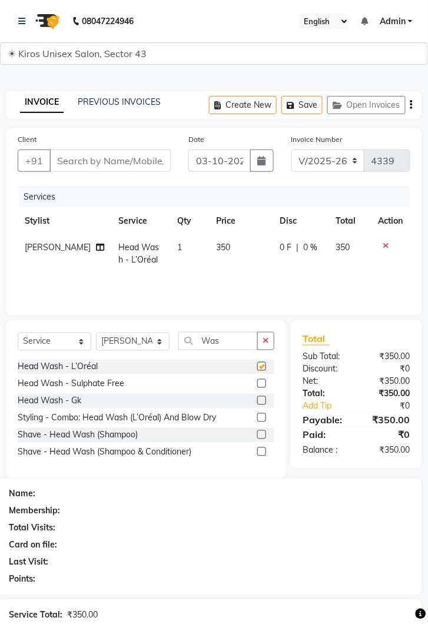
checkbox input "false"
click at [224, 255] on td "350" at bounding box center [242, 253] width 64 height 39
select select "90704"
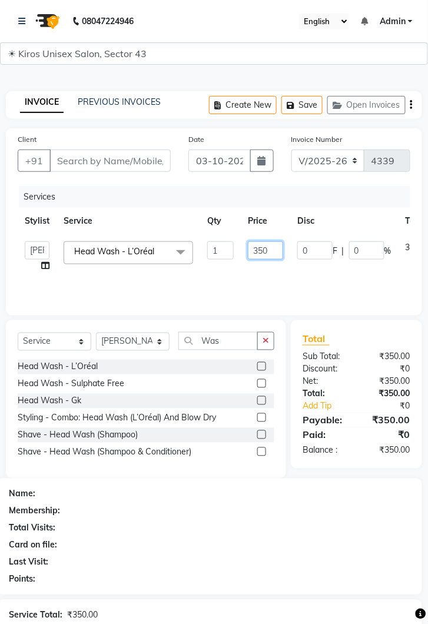
click at [272, 254] on input "350" at bounding box center [265, 250] width 35 height 18
type input "300"
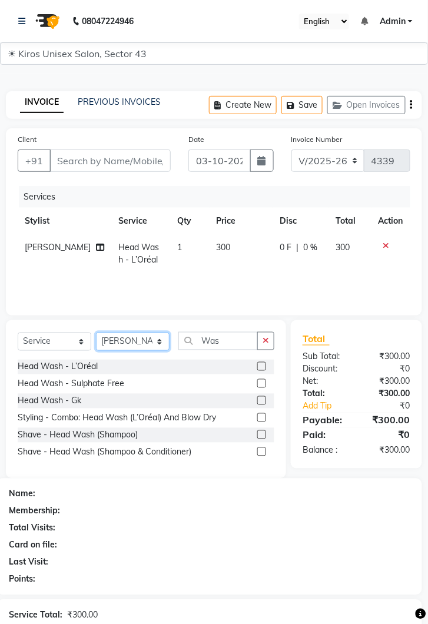
click at [165, 343] on select "Select Stylist [PERSON_NAME] [PERSON_NAME] Jeet Lalit Lamu [PERSON_NAME] [PERSO…" at bounding box center [133, 342] width 74 height 18
select select "39647"
click at [96, 333] on select "Select Stylist [PERSON_NAME] [PERSON_NAME] Jeet Lalit Lamu [PERSON_NAME] [PERSO…" at bounding box center [133, 342] width 74 height 18
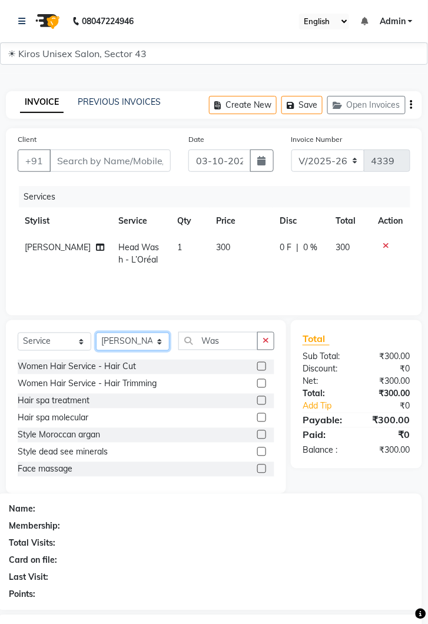
click at [162, 343] on select "Select Stylist [PERSON_NAME] [PERSON_NAME] Jeet Lalit Lamu [PERSON_NAME] [PERSO…" at bounding box center [133, 342] width 74 height 18
click at [237, 244] on td "300" at bounding box center [242, 253] width 64 height 39
select select "90704"
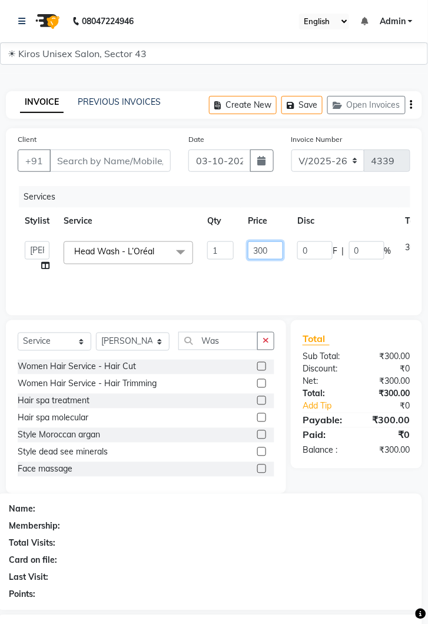
click at [269, 254] on input "300" at bounding box center [265, 250] width 35 height 18
type input "350"
click at [166, 346] on select "Select Stylist [PERSON_NAME] [PERSON_NAME] Jeet Lalit Lamu [PERSON_NAME] [PERSO…" at bounding box center [133, 342] width 74 height 18
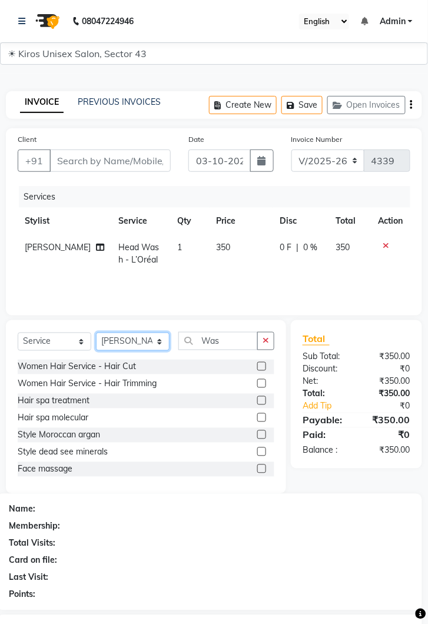
select select "90704"
click at [96, 333] on select "Select Stylist [PERSON_NAME] [PERSON_NAME] Jeet Lalit Lamu [PERSON_NAME] [PERSO…" at bounding box center [133, 342] width 74 height 18
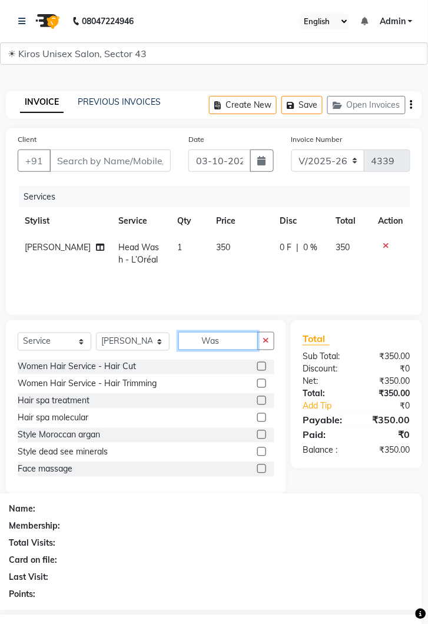
click at [224, 338] on input "Was" at bounding box center [217, 341] width 79 height 18
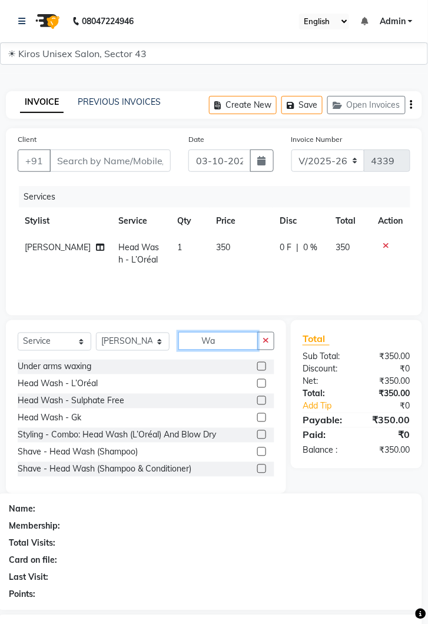
type input "W"
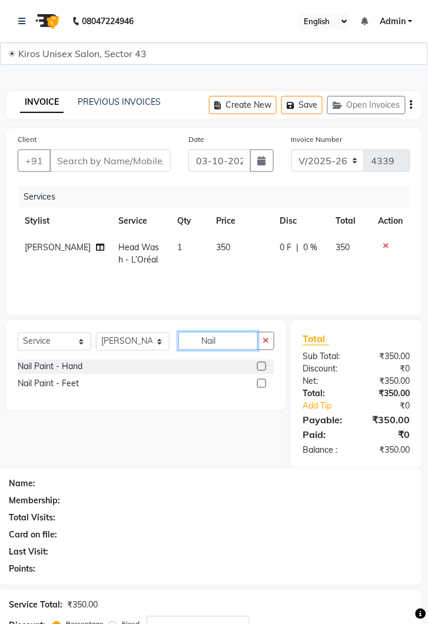
type input "Nail"
click at [261, 365] on label at bounding box center [261, 366] width 9 height 9
click at [261, 365] on input "checkbox" at bounding box center [261, 367] width 8 height 8
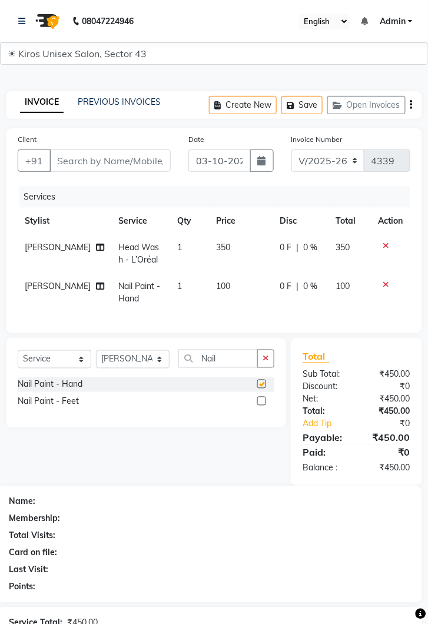
checkbox input "false"
click at [234, 289] on td "100" at bounding box center [242, 292] width 64 height 39
select select "90704"
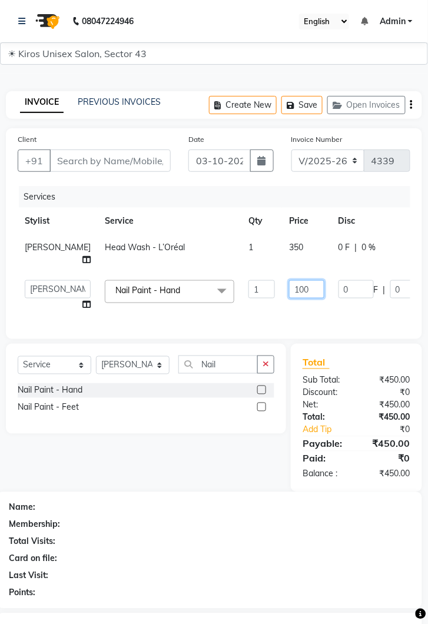
click at [289, 287] on input "100" at bounding box center [306, 289] width 35 height 18
type input "150"
click at [145, 165] on input "Client" at bounding box center [109, 161] width 121 height 22
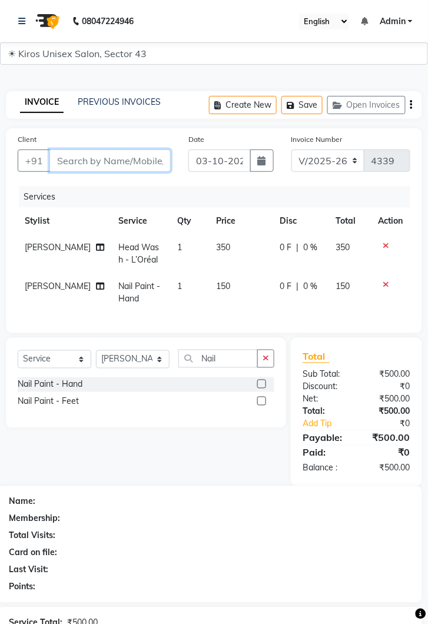
click at [148, 163] on input "Client" at bounding box center [109, 161] width 121 height 22
type input "j"
type input "0"
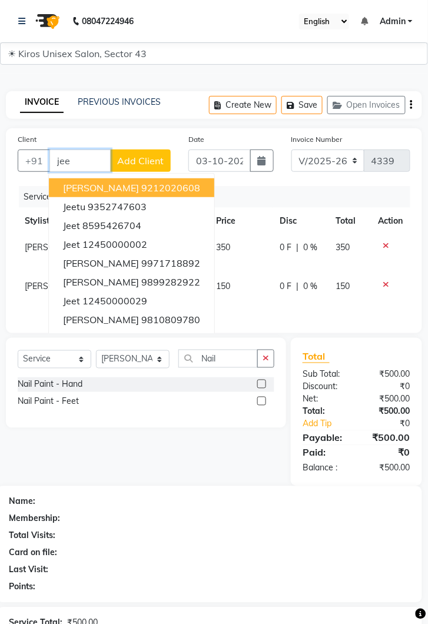
click at [126, 243] on ngb-highlight "12450000002" at bounding box center [114, 244] width 65 height 12
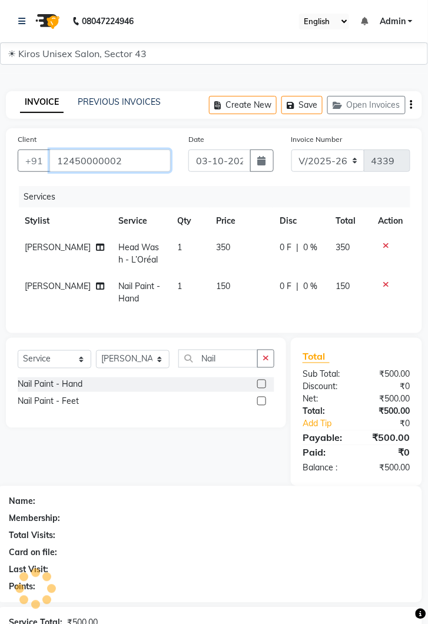
type input "12450000002"
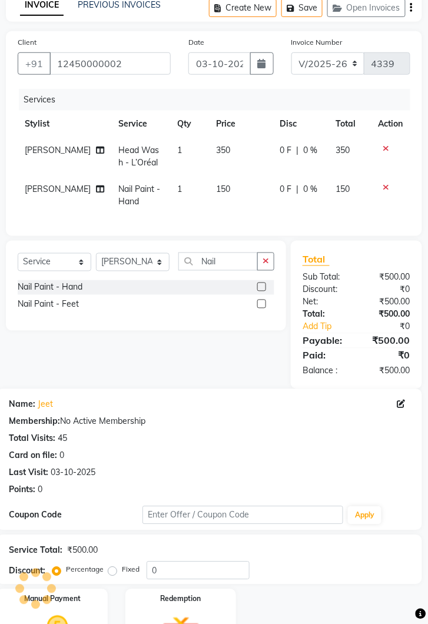
scroll to position [131, 0]
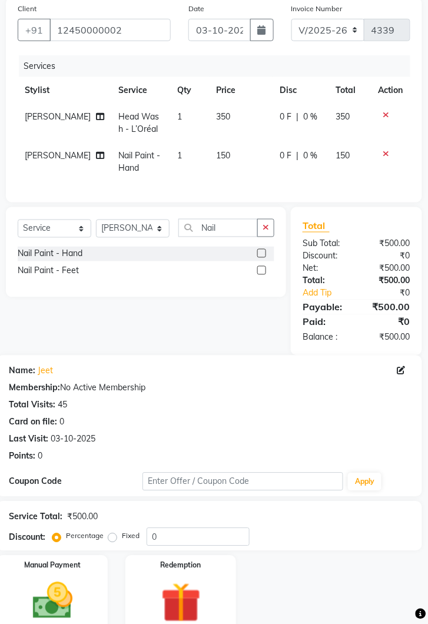
click at [76, 588] on img at bounding box center [52, 601] width 65 height 47
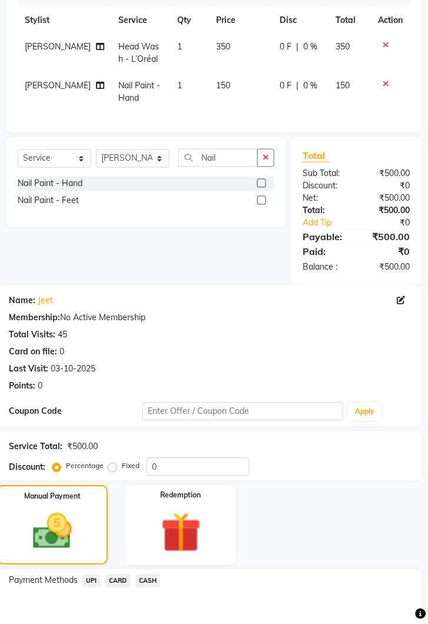
scroll to position [207, 0]
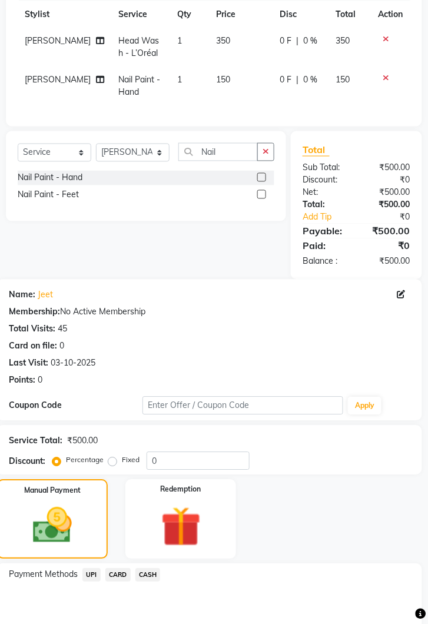
click at [150, 574] on span "CASH" at bounding box center [147, 576] width 25 height 14
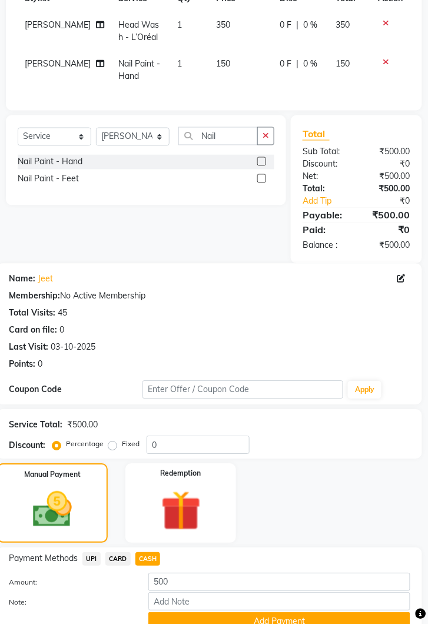
click at [300, 615] on button "Add Payment" at bounding box center [279, 622] width 262 height 18
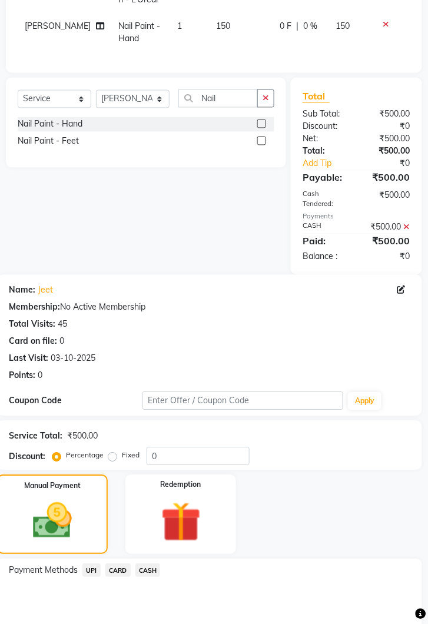
scroll to position [321, 0]
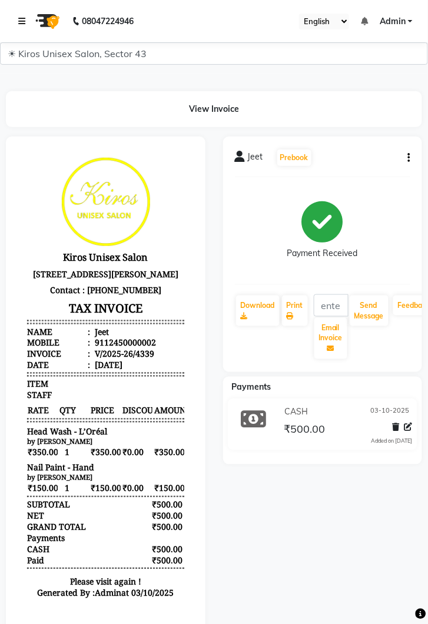
click at [25, 14] on link at bounding box center [24, 21] width 12 height 33
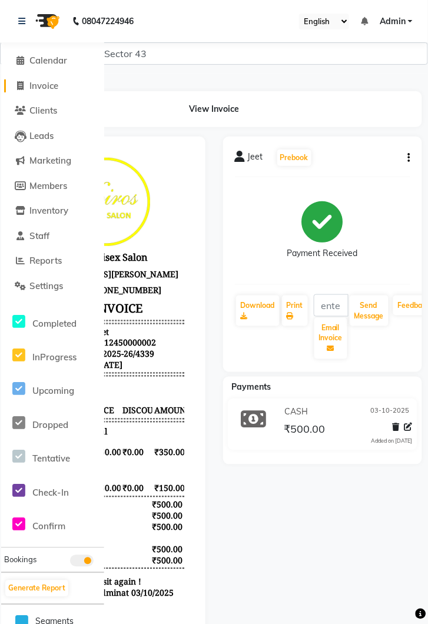
click at [49, 85] on span "Invoice" at bounding box center [43, 85] width 29 height 11
select select "service"
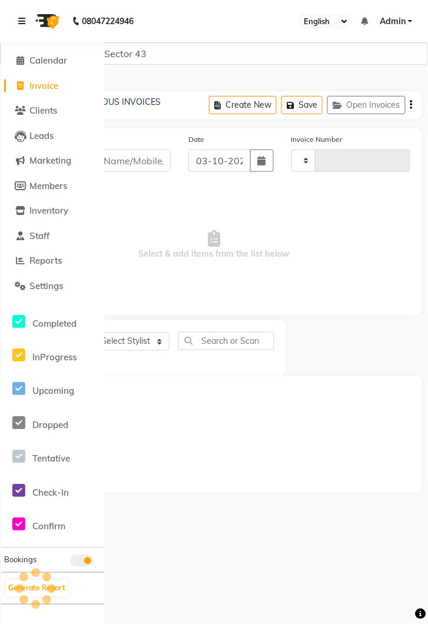
click at [25, 19] on icon at bounding box center [21, 21] width 7 height 8
type input "4340"
select select "5694"
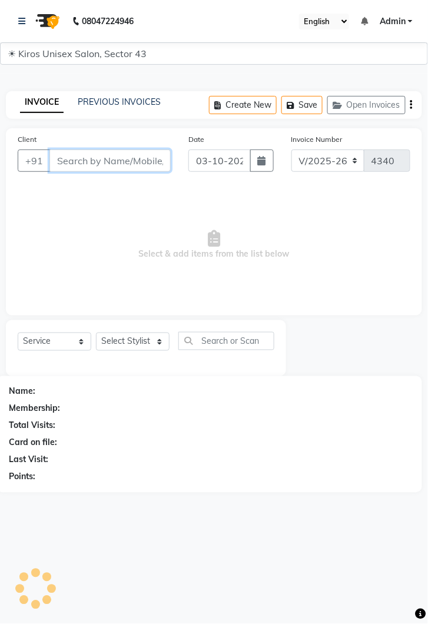
click at [122, 155] on input "Client" at bounding box center [109, 161] width 121 height 22
click at [122, 158] on input "Client" at bounding box center [109, 161] width 121 height 22
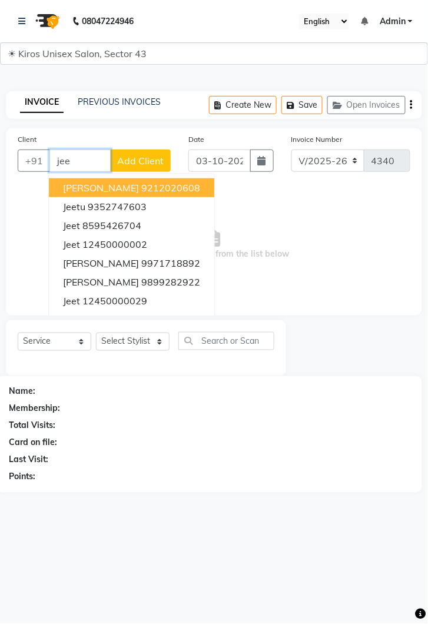
click at [129, 238] on ngb-highlight "12450000002" at bounding box center [114, 244] width 65 height 12
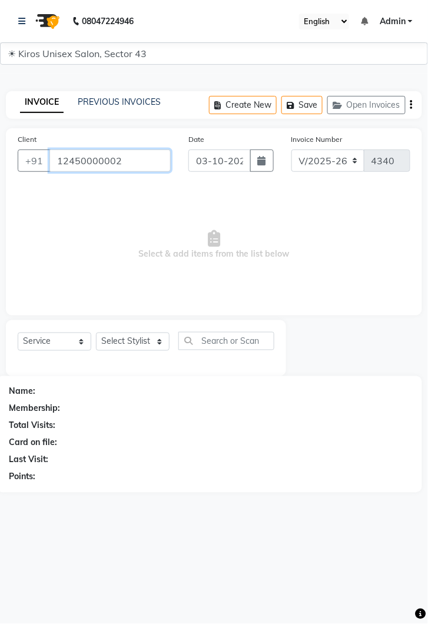
type input "12450000002"
click at [168, 350] on select "Select Stylist [PERSON_NAME] [PERSON_NAME] Jeet Lalit Lamu [PERSON_NAME] [PERSO…" at bounding box center [133, 342] width 74 height 18
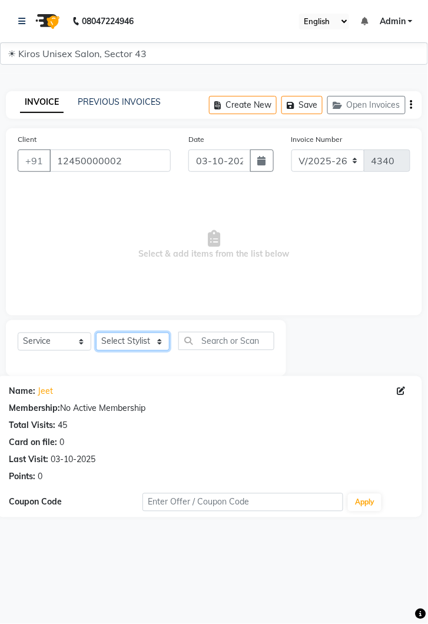
select select "39650"
click at [96, 333] on select "Select Stylist [PERSON_NAME] [PERSON_NAME] Jeet Lalit Lamu [PERSON_NAME] [PERSO…" at bounding box center [133, 342] width 74 height 18
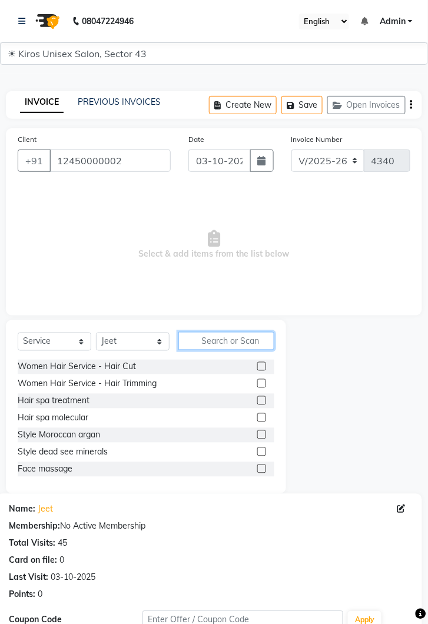
click at [228, 340] on input "text" at bounding box center [226, 341] width 96 height 18
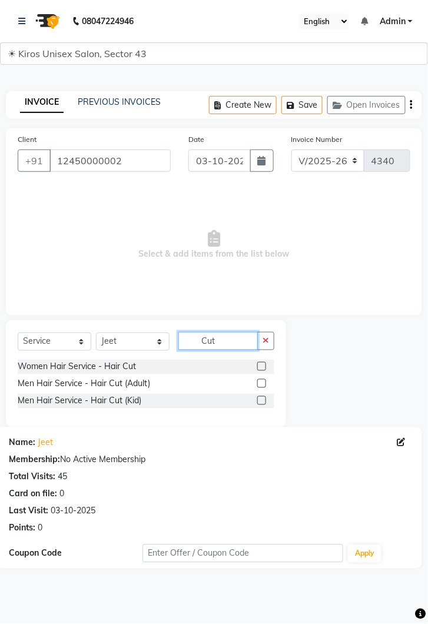
type input "Cut"
click at [261, 383] on label at bounding box center [261, 383] width 9 height 9
click at [261, 383] on input "checkbox" at bounding box center [261, 384] width 8 height 8
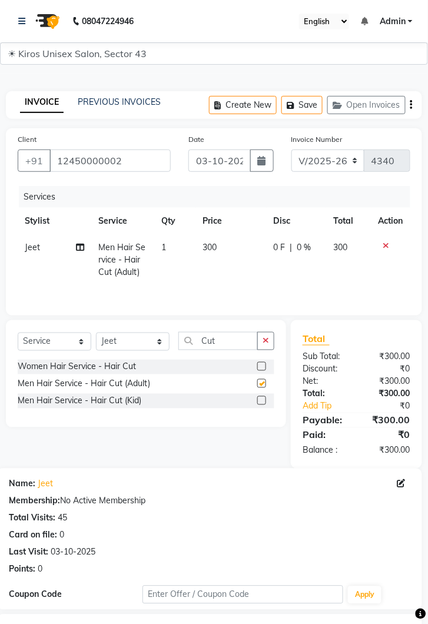
checkbox input "false"
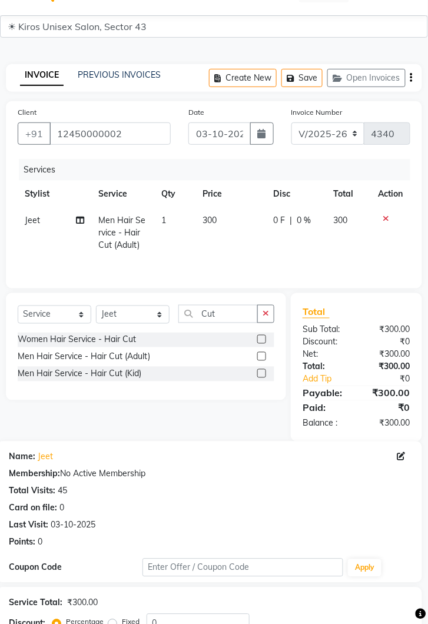
scroll to position [113, 0]
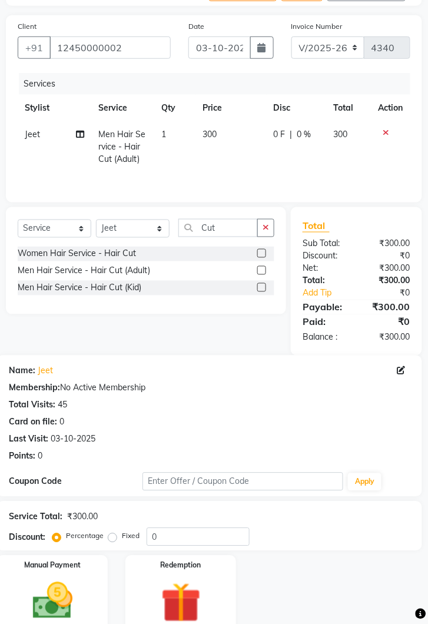
click at [84, 603] on img at bounding box center [52, 601] width 65 height 47
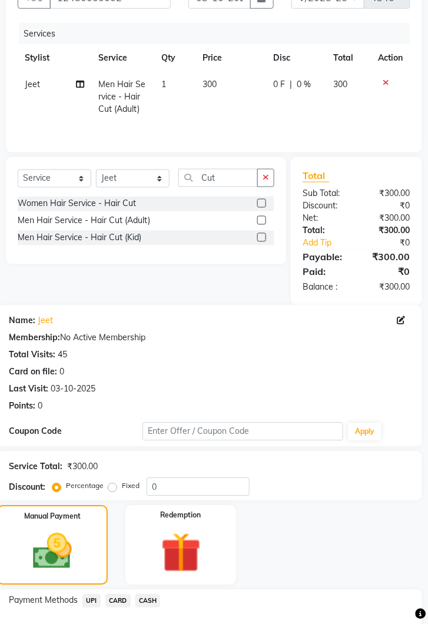
scroll to position [188, 0]
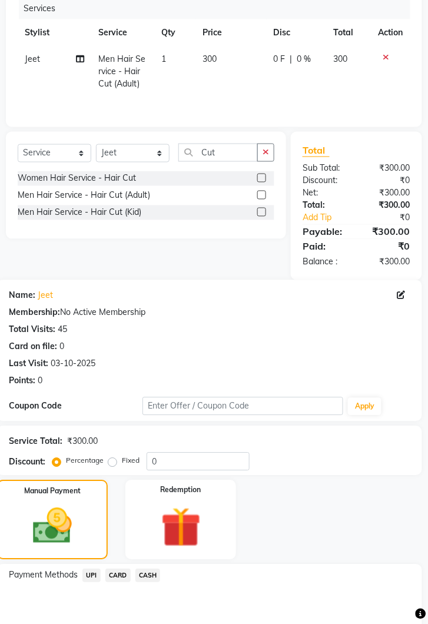
click at [97, 576] on span "UPI" at bounding box center [91, 576] width 18 height 14
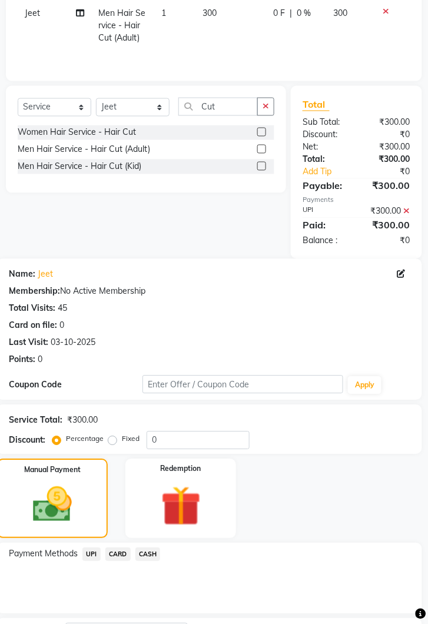
scroll to position [279, 0]
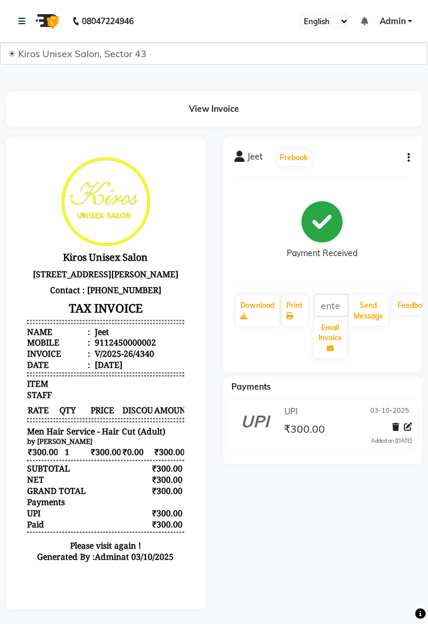
click at [211, 568] on div at bounding box center [105, 373] width 217 height 473
click at [24, 20] on icon at bounding box center [21, 21] width 7 height 8
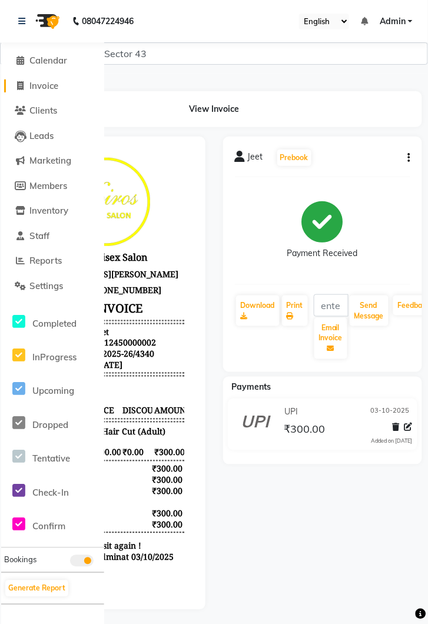
click at [56, 88] on span "Invoice" at bounding box center [43, 85] width 29 height 11
select select "5694"
select select "service"
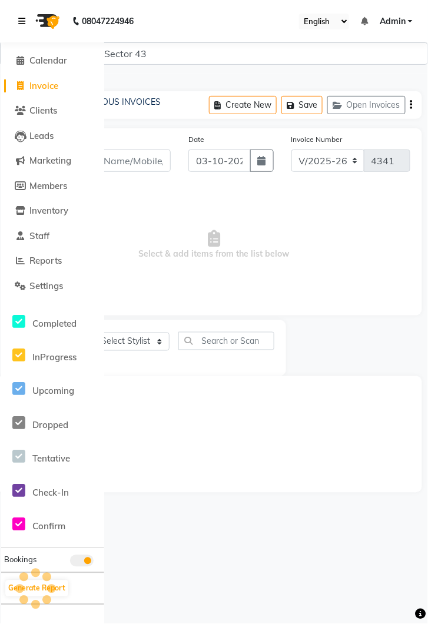
click at [22, 14] on link at bounding box center [24, 21] width 12 height 33
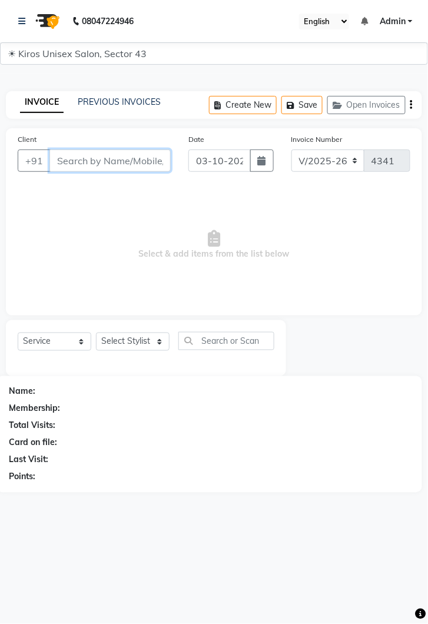
click at [108, 160] on input "Client" at bounding box center [109, 161] width 121 height 22
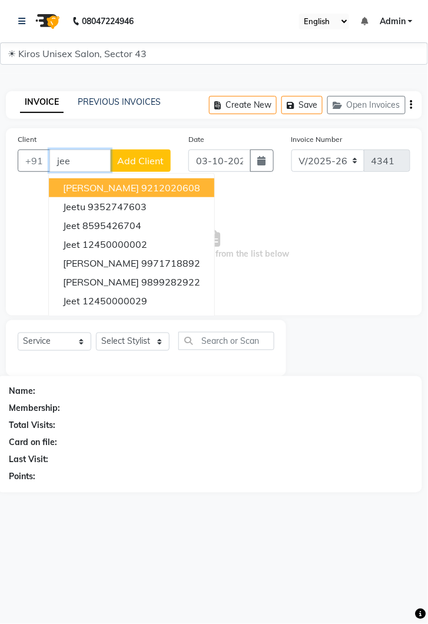
click at [118, 238] on ngb-highlight "12450000002" at bounding box center [114, 244] width 65 height 12
type input "12450000002"
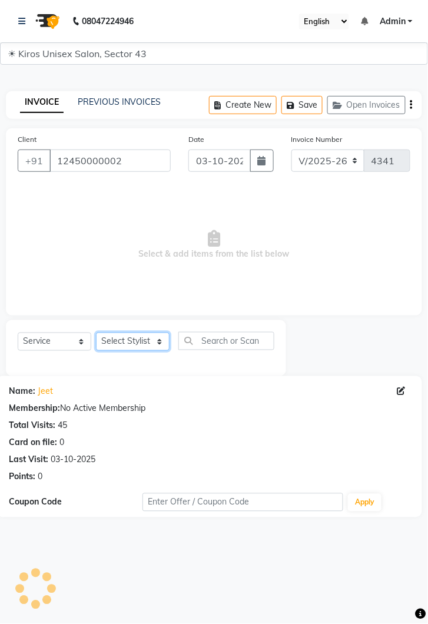
click at [163, 338] on select "Select Stylist [PERSON_NAME] [PERSON_NAME] Jeet Lalit Lamu [PERSON_NAME] [PERSO…" at bounding box center [133, 342] width 74 height 18
select select "67564"
click at [96, 333] on select "Select Stylist [PERSON_NAME] [PERSON_NAME] Jeet Lalit Lamu [PERSON_NAME] [PERSO…" at bounding box center [133, 342] width 74 height 18
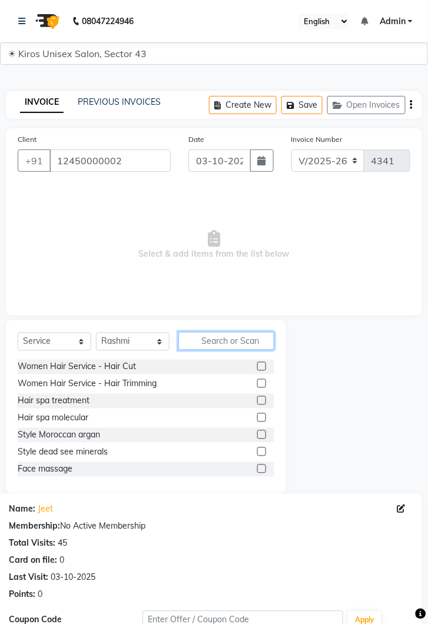
click at [230, 335] on input "text" at bounding box center [226, 341] width 96 height 18
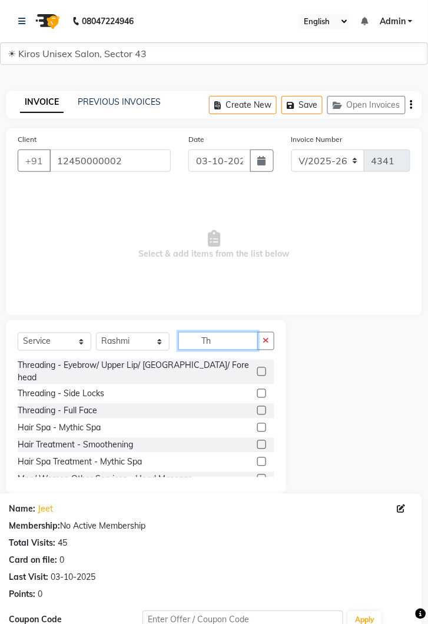
type input "Th"
click at [261, 367] on label at bounding box center [261, 371] width 9 height 9
click at [261, 369] on input "checkbox" at bounding box center [261, 373] width 8 height 8
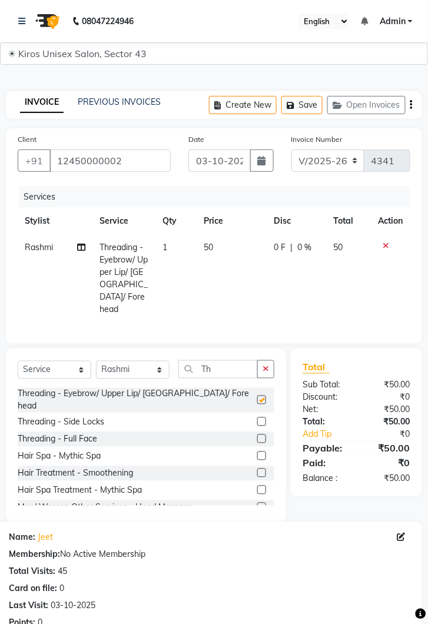
checkbox input "false"
click at [231, 244] on td "50" at bounding box center [232, 278] width 70 height 88
select select "67564"
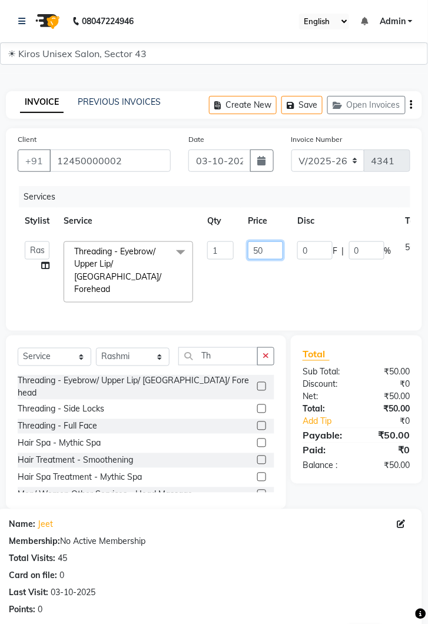
click at [271, 252] on input "50" at bounding box center [265, 250] width 35 height 18
type input "5"
type input "100"
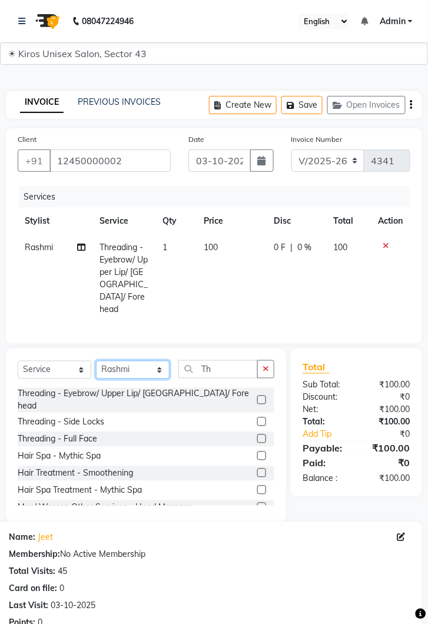
click at [167, 361] on select "Select Stylist [PERSON_NAME] [PERSON_NAME] Jeet Lalit Lamu [PERSON_NAME] [PERSO…" at bounding box center [133, 370] width 74 height 18
select select "39647"
click at [96, 361] on select "Select Stylist [PERSON_NAME] [PERSON_NAME] Jeet Lalit Lamu [PERSON_NAME] [PERSO…" at bounding box center [133, 370] width 74 height 18
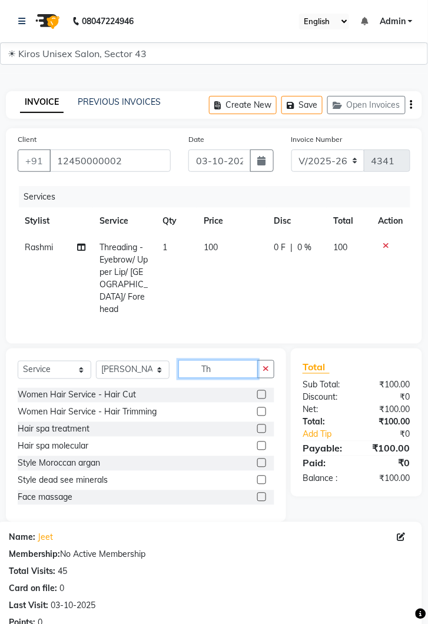
click at [225, 360] on input "Th" at bounding box center [217, 369] width 79 height 18
type input "T"
click at [228, 360] on input "text" at bounding box center [226, 369] width 96 height 18
click at [223, 360] on input "text" at bounding box center [226, 369] width 96 height 18
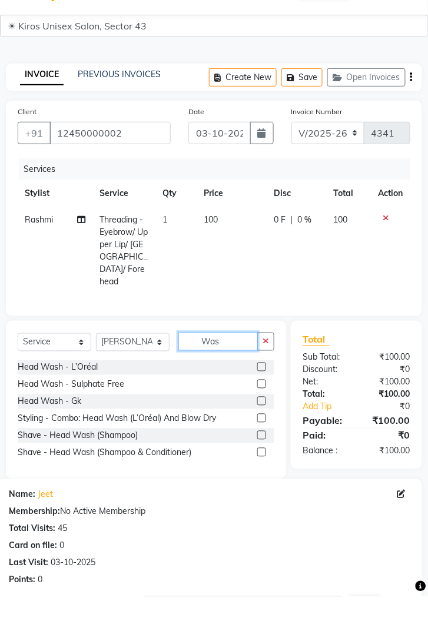
type input "Was"
click at [260, 390] on label at bounding box center [261, 394] width 9 height 9
click at [260, 392] on input "checkbox" at bounding box center [261, 396] width 8 height 8
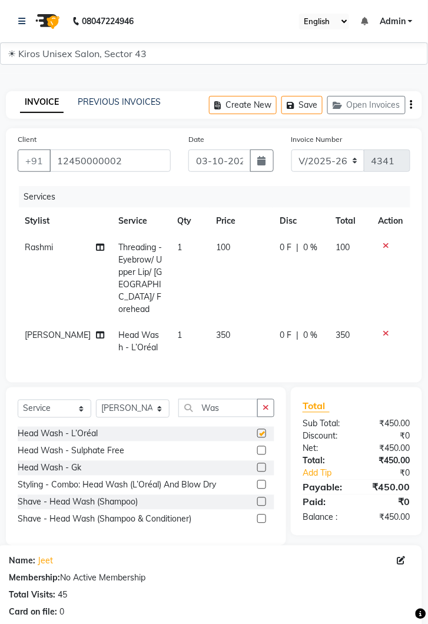
checkbox input "false"
click at [227, 323] on td "350" at bounding box center [242, 342] width 64 height 39
select select "39647"
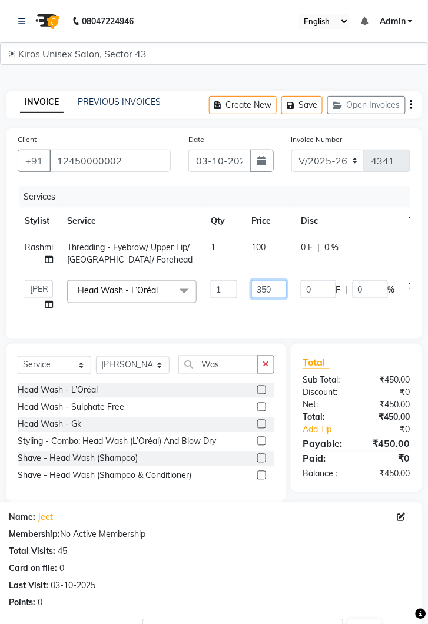
click at [277, 291] on input "350" at bounding box center [268, 289] width 35 height 18
type input "300"
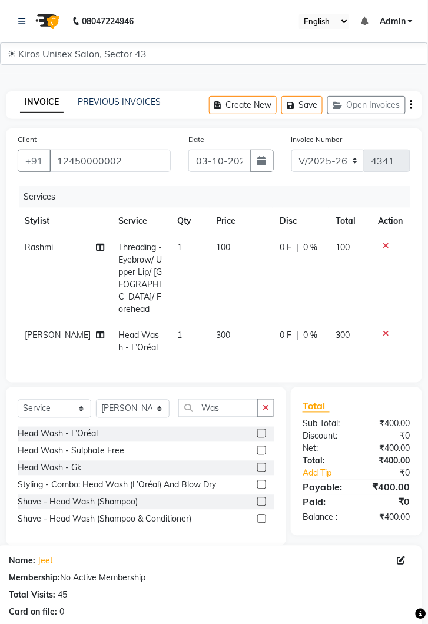
click at [386, 330] on icon at bounding box center [386, 334] width 6 height 8
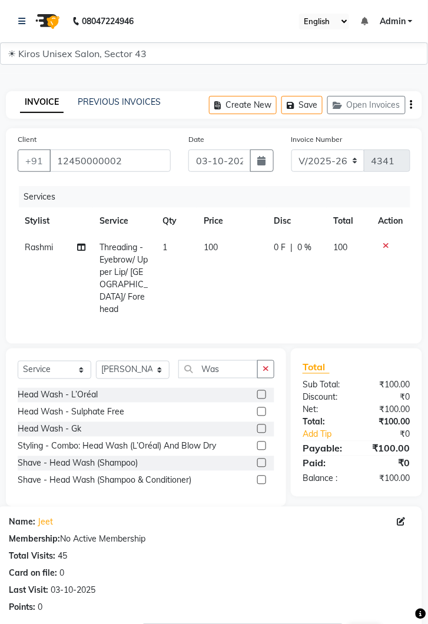
click at [389, 246] on icon at bounding box center [386, 245] width 6 height 8
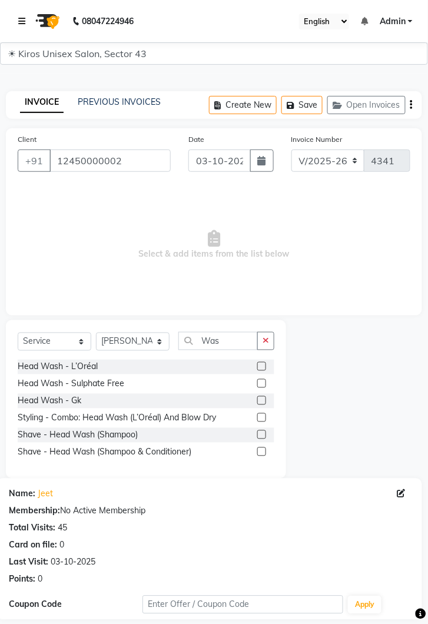
click at [21, 19] on icon at bounding box center [21, 21] width 7 height 8
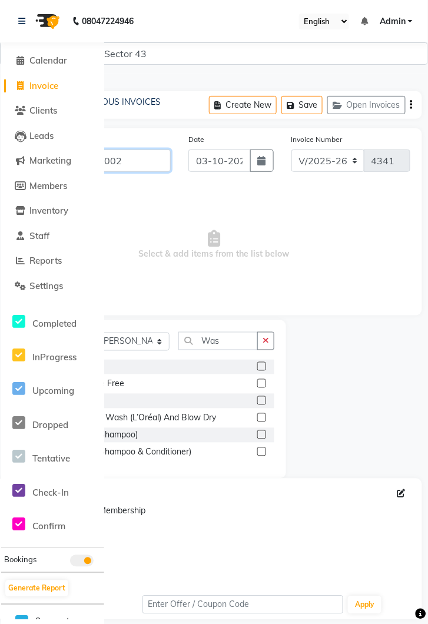
click at [158, 158] on input "12450000002" at bounding box center [109, 161] width 121 height 22
click at [45, 92] on link "Invoice" at bounding box center [52, 86] width 97 height 14
click at [52, 83] on span "Invoice" at bounding box center [43, 85] width 29 height 11
select select "service"
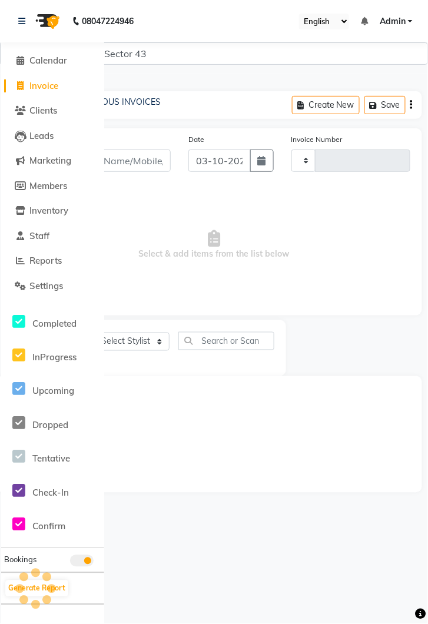
type input "4341"
select select "5694"
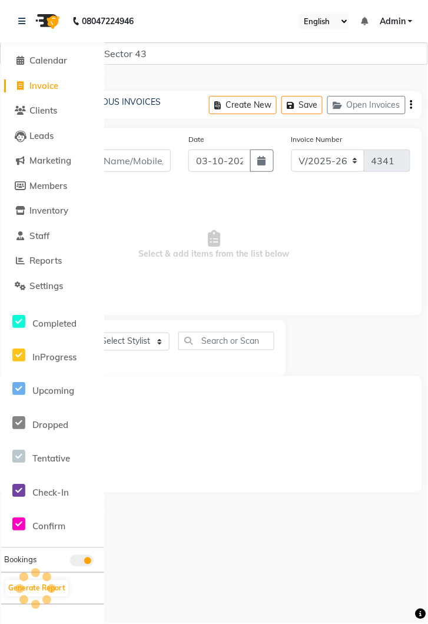
click at [39, 82] on span "Invoice" at bounding box center [43, 85] width 29 height 11
select select "5694"
select select "service"
click at [19, 15] on link at bounding box center [24, 21] width 12 height 33
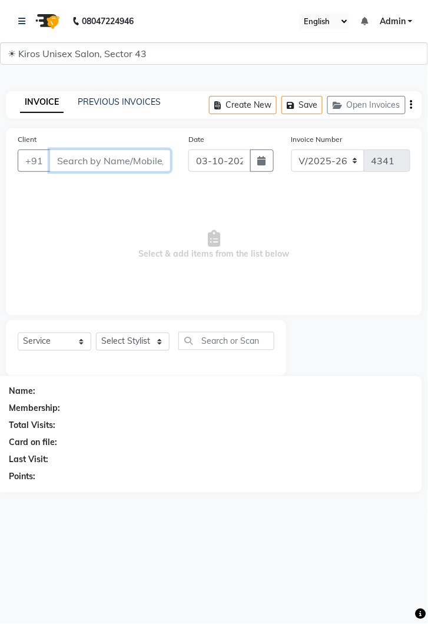
click at [115, 162] on input "Client" at bounding box center [109, 161] width 121 height 22
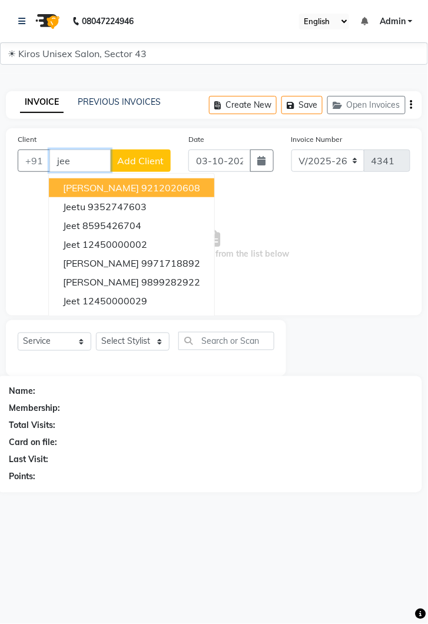
click at [128, 247] on ngb-highlight "12450000002" at bounding box center [114, 244] width 65 height 12
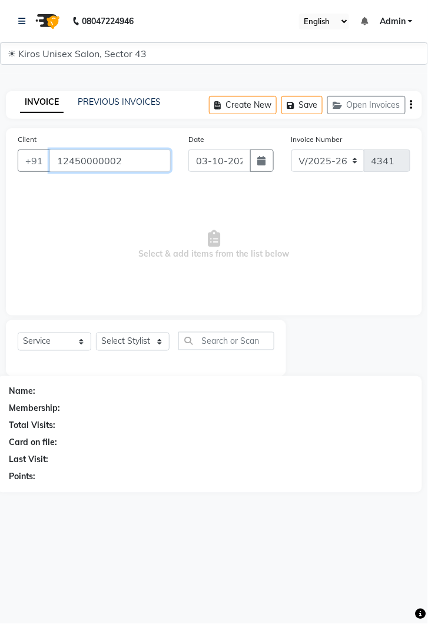
type input "12450000002"
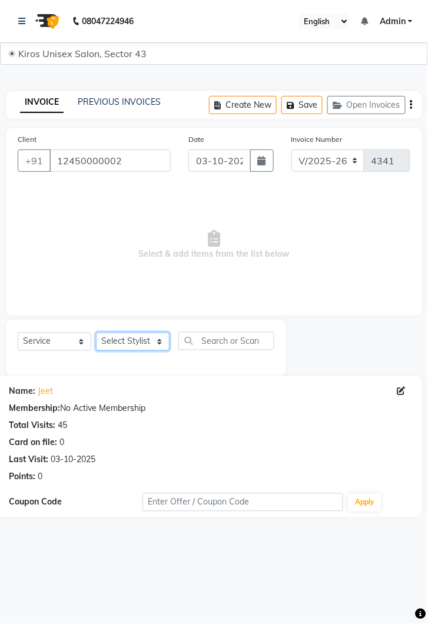
click at [167, 338] on select "Select Stylist [PERSON_NAME] [PERSON_NAME] Jeet Lalit Lamu [PERSON_NAME] [PERSO…" at bounding box center [133, 342] width 74 height 18
select select "67564"
click at [96, 333] on select "Select Stylist [PERSON_NAME] [PERSON_NAME] Jeet Lalit Lamu [PERSON_NAME] [PERSO…" at bounding box center [133, 342] width 74 height 18
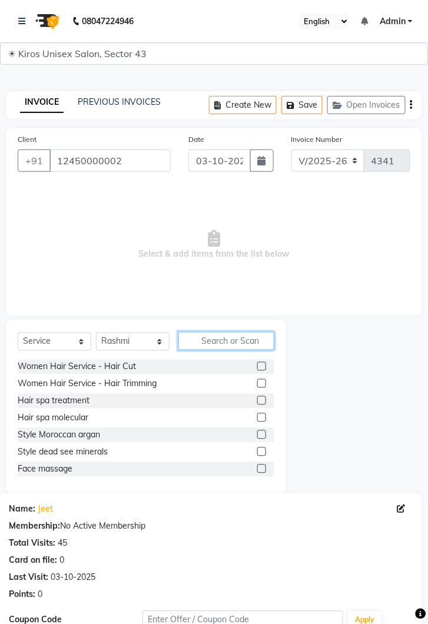
click at [226, 337] on input "text" at bounding box center [226, 341] width 96 height 18
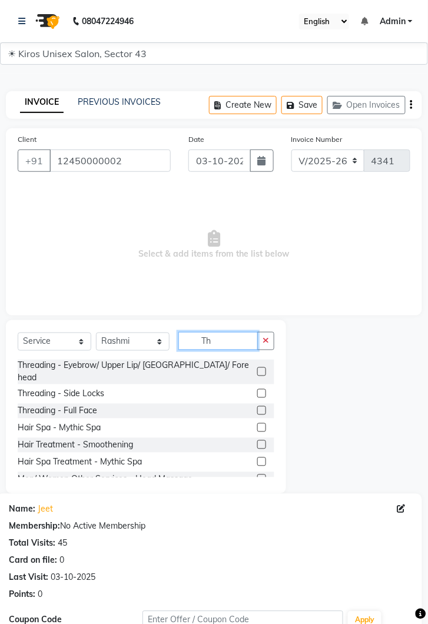
type input "Th"
click at [261, 367] on label at bounding box center [261, 371] width 9 height 9
click at [261, 369] on input "checkbox" at bounding box center [261, 373] width 8 height 8
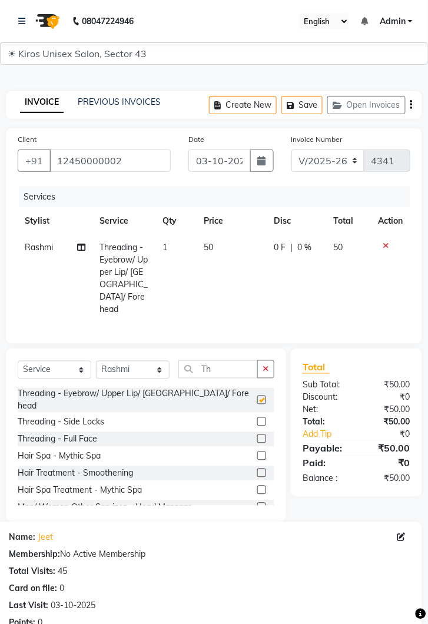
checkbox input "false"
click at [230, 253] on td "50" at bounding box center [232, 278] width 70 height 88
select select "67564"
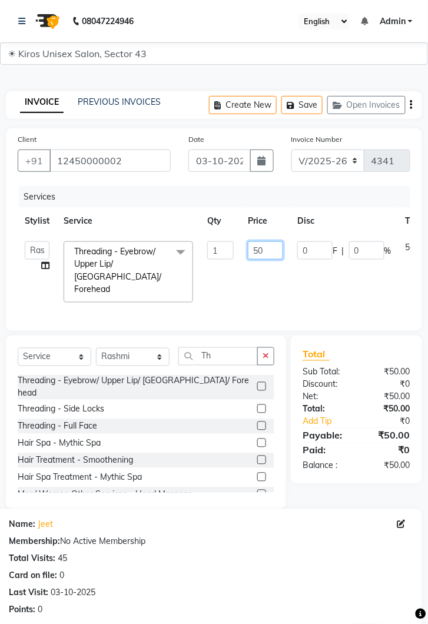
click at [271, 254] on input "50" at bounding box center [265, 250] width 35 height 18
type input "5"
type input "150"
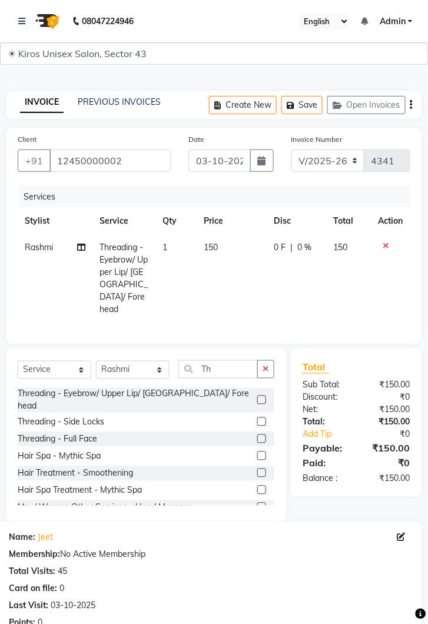
click at [239, 247] on td "150" at bounding box center [232, 278] width 70 height 88
select select "67564"
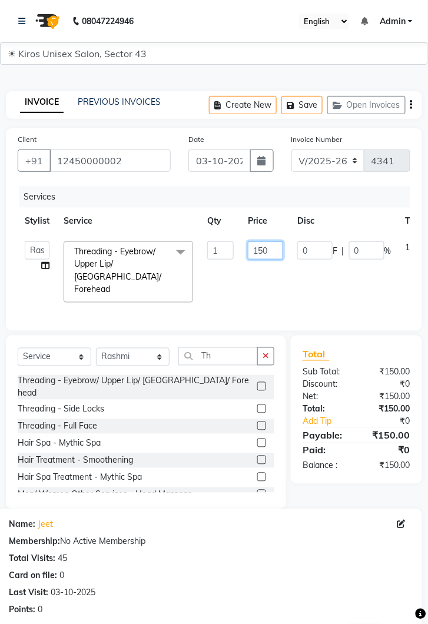
click at [276, 254] on input "150" at bounding box center [265, 250] width 35 height 18
type input "100"
click at [167, 348] on select "Select Stylist [PERSON_NAME] [PERSON_NAME] Jeet Lalit Lamu [PERSON_NAME] [PERSO…" at bounding box center [133, 357] width 74 height 18
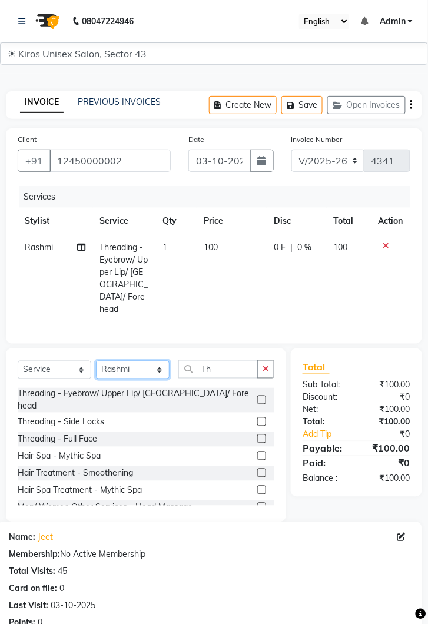
select select "39647"
click at [96, 361] on select "Select Stylist [PERSON_NAME] [PERSON_NAME] Jeet Lalit Lamu [PERSON_NAME] [PERSO…" at bounding box center [133, 370] width 74 height 18
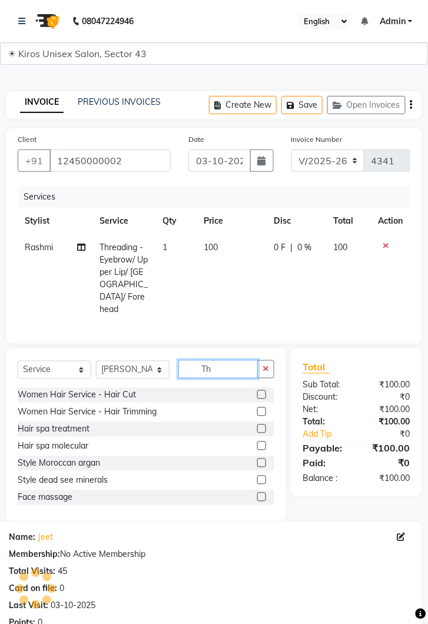
click at [228, 360] on input "Th" at bounding box center [217, 369] width 79 height 18
type input "T"
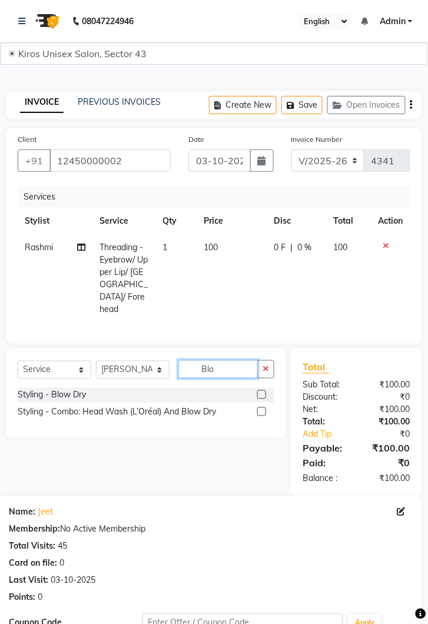
type input "Blo"
click at [261, 390] on label at bounding box center [261, 394] width 9 height 9
click at [261, 392] on input "checkbox" at bounding box center [261, 396] width 8 height 8
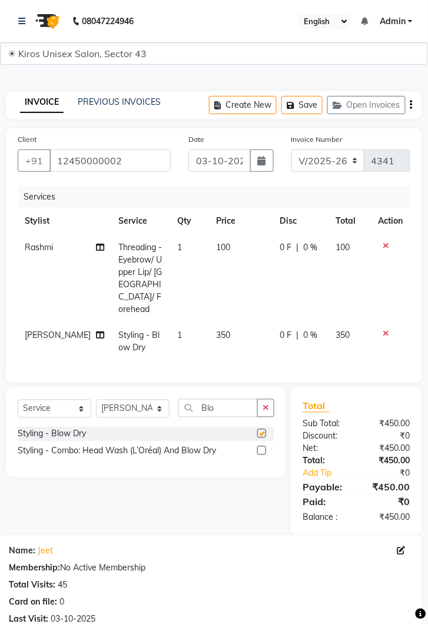
checkbox input "false"
click at [233, 323] on td "350" at bounding box center [242, 342] width 64 height 39
select select "39647"
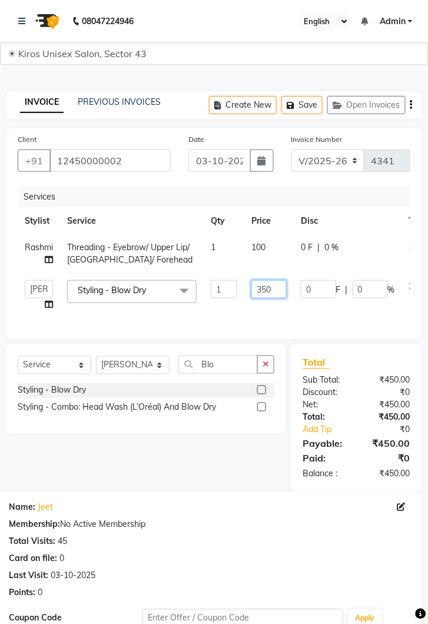
click at [281, 288] on input "350" at bounding box center [268, 289] width 35 height 18
type input "300"
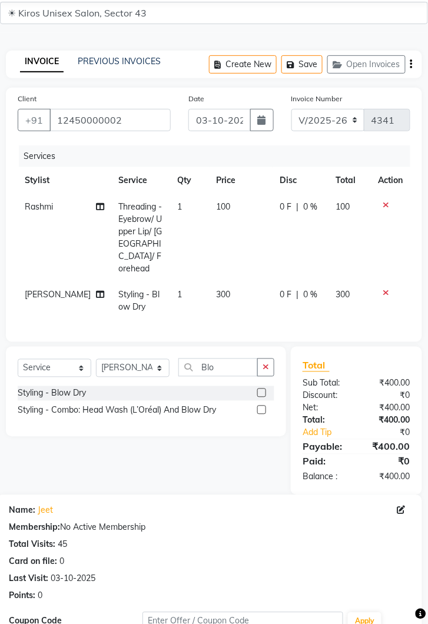
scroll to position [155, 0]
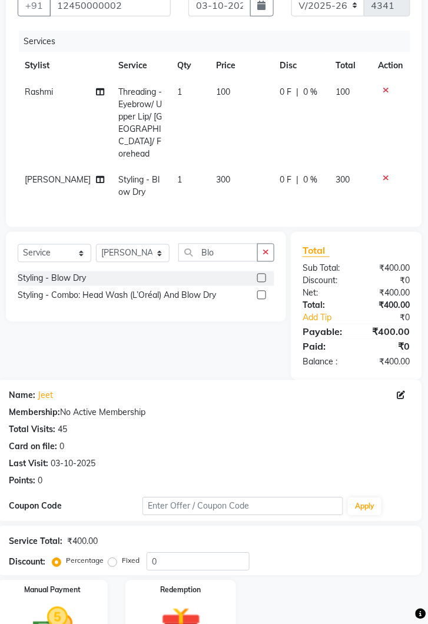
click at [83, 603] on img at bounding box center [52, 626] width 65 height 47
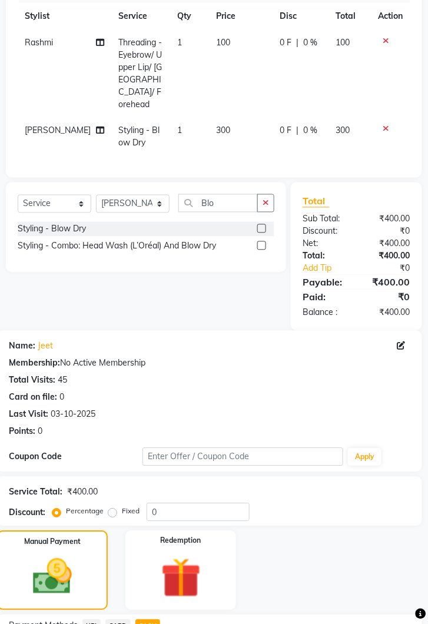
scroll to position [247, 0]
